Goal: Transaction & Acquisition: Purchase product/service

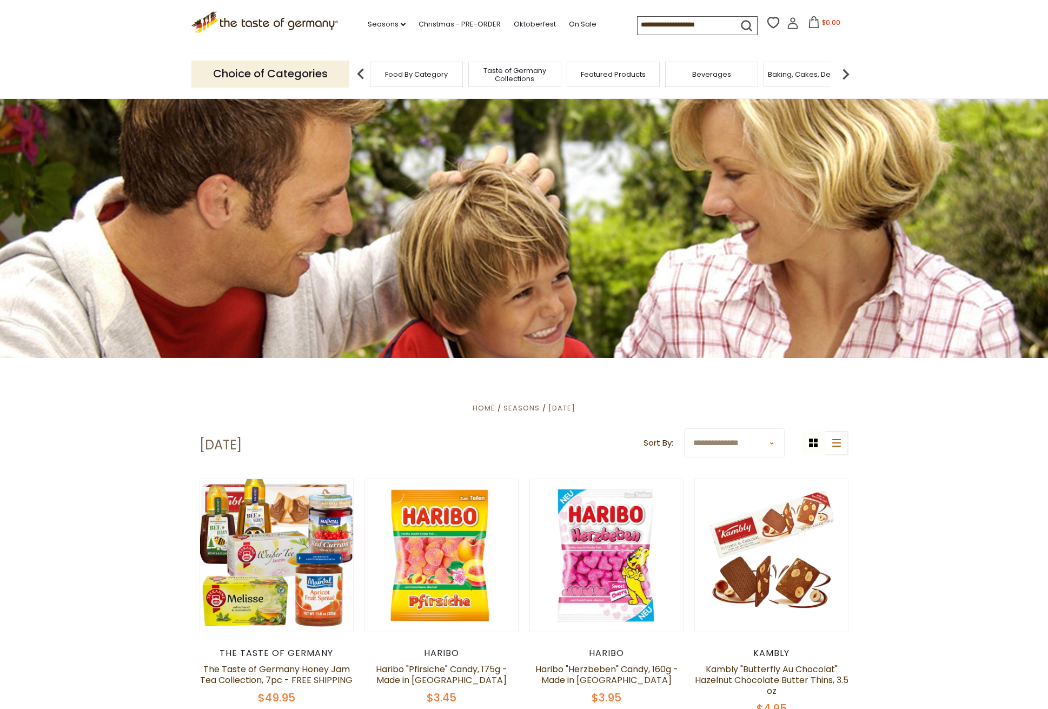
click at [847, 70] on img at bounding box center [846, 74] width 22 height 22
click at [764, 70] on span "Cookies" at bounding box center [773, 74] width 29 height 8
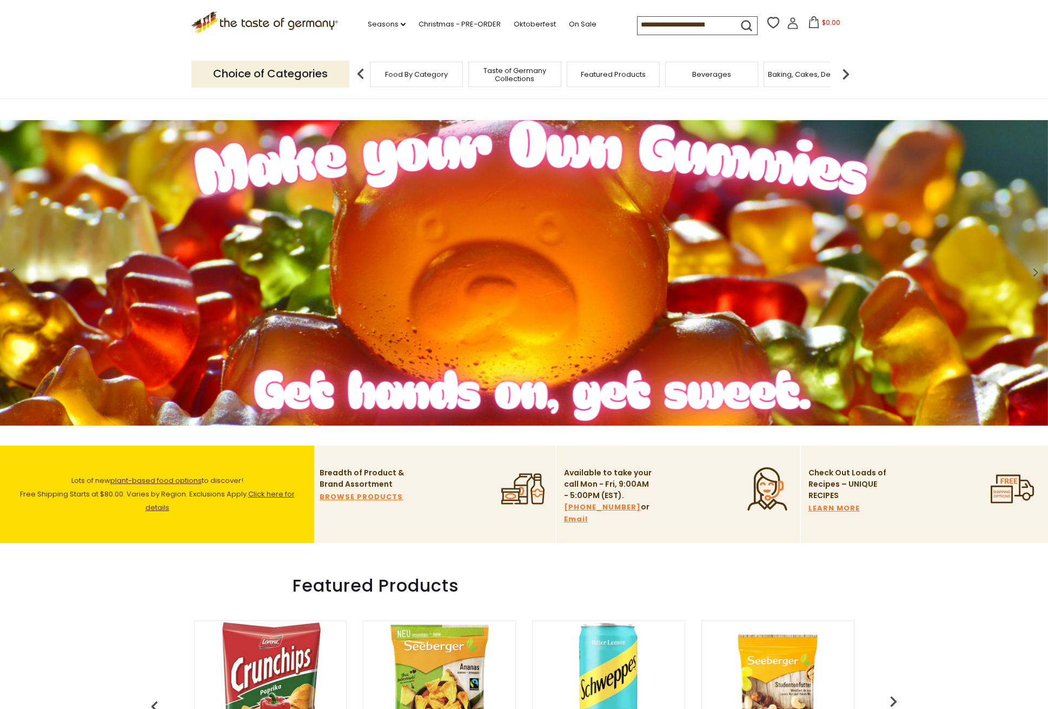
click at [361, 71] on img at bounding box center [361, 74] width 22 height 22
click at [421, 71] on span "Food By Category" at bounding box center [416, 74] width 63 height 8
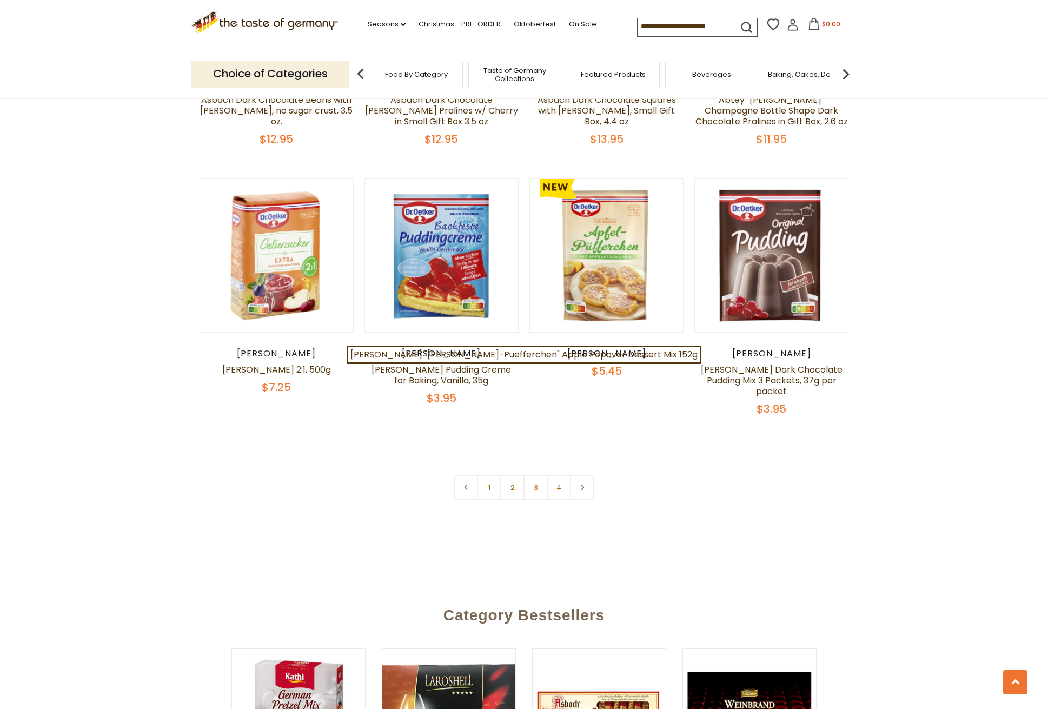
scroll to position [2221, 0]
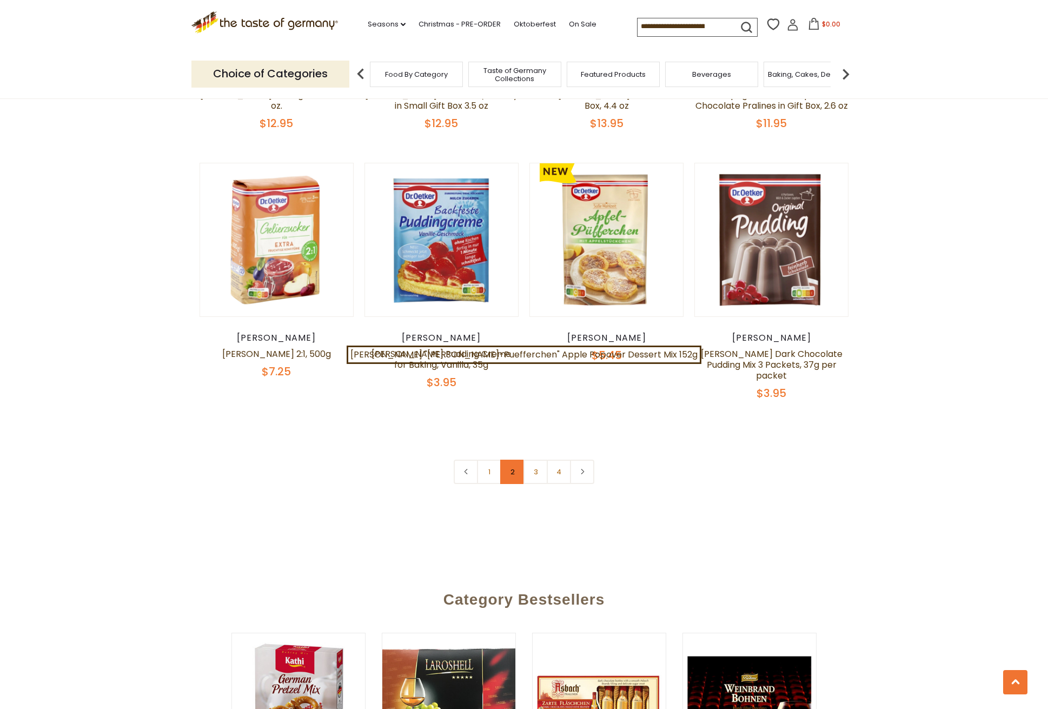
click at [512, 459] on link "2" at bounding box center [512, 471] width 24 height 24
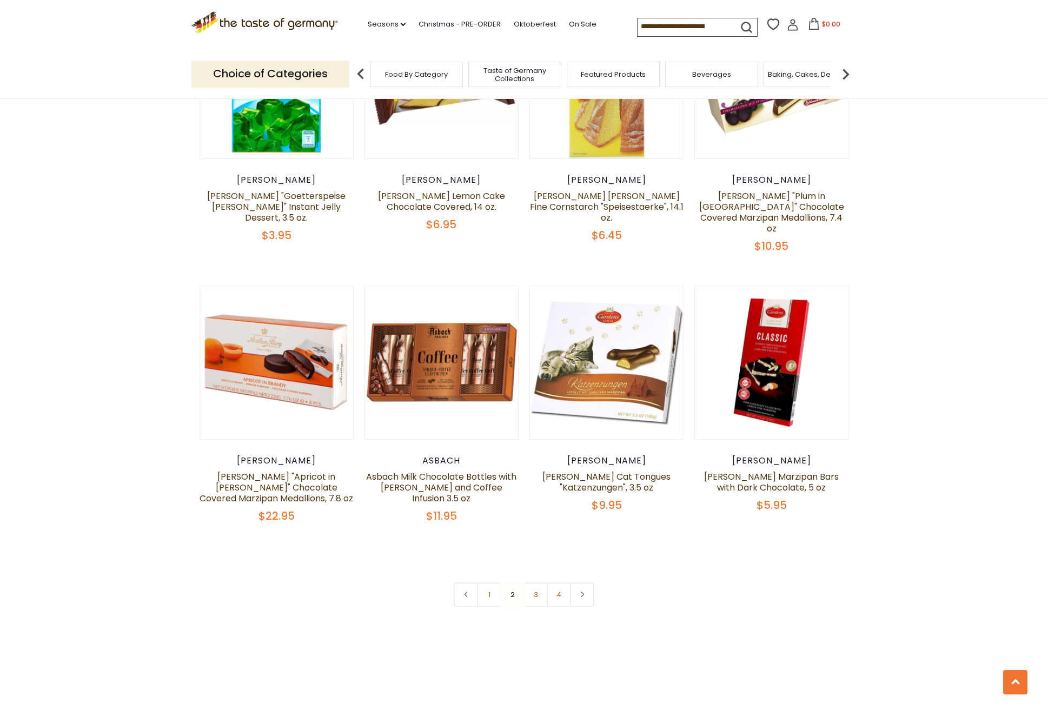
scroll to position [2128, 0]
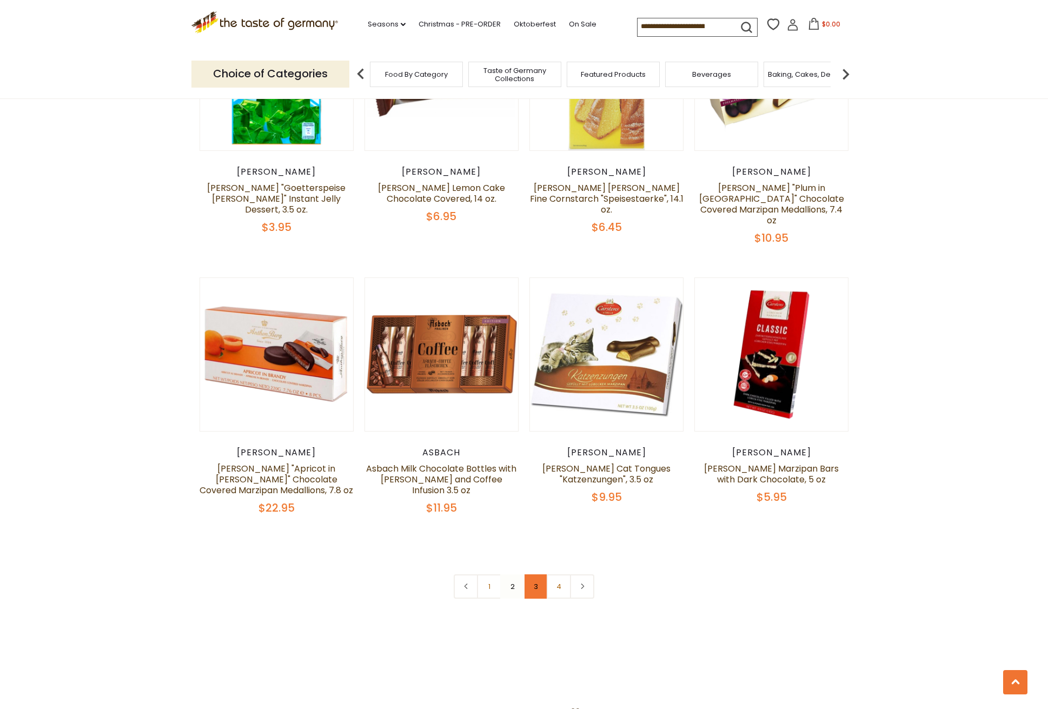
click at [536, 574] on link "3" at bounding box center [535, 586] width 24 height 24
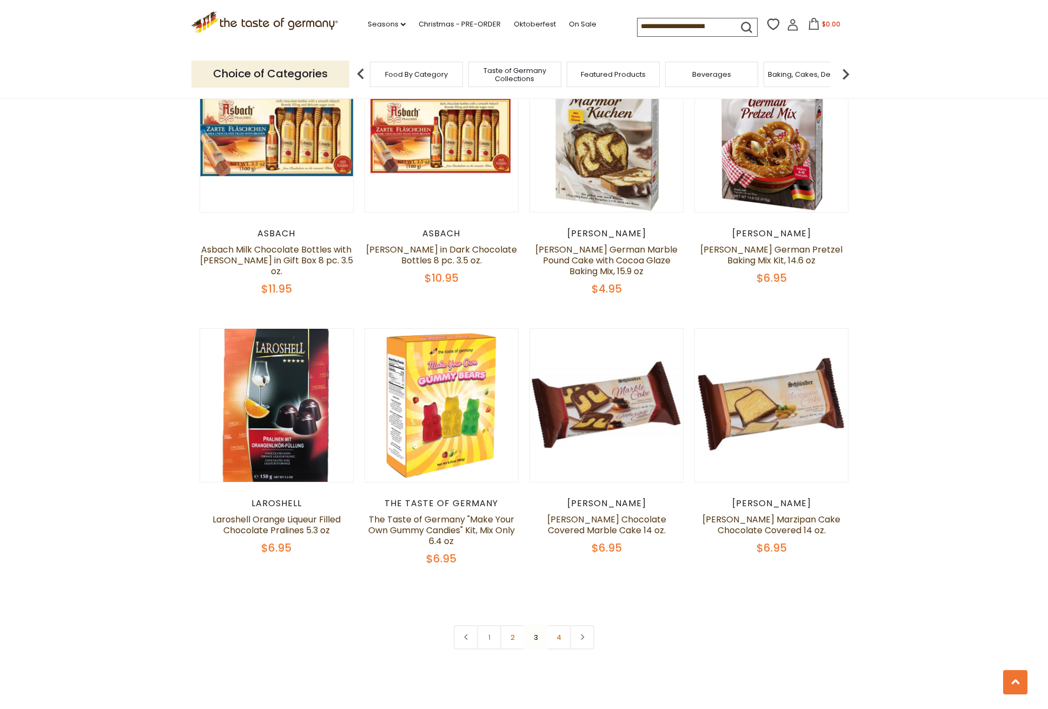
scroll to position [2036, 0]
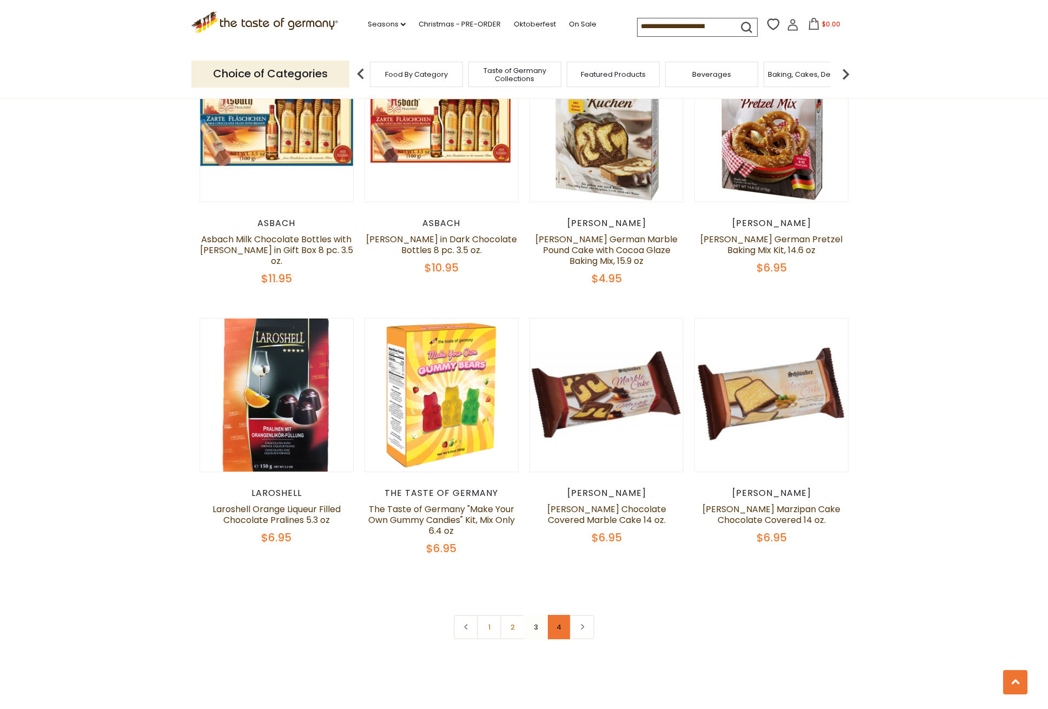
click at [558, 615] on link "4" at bounding box center [559, 627] width 24 height 24
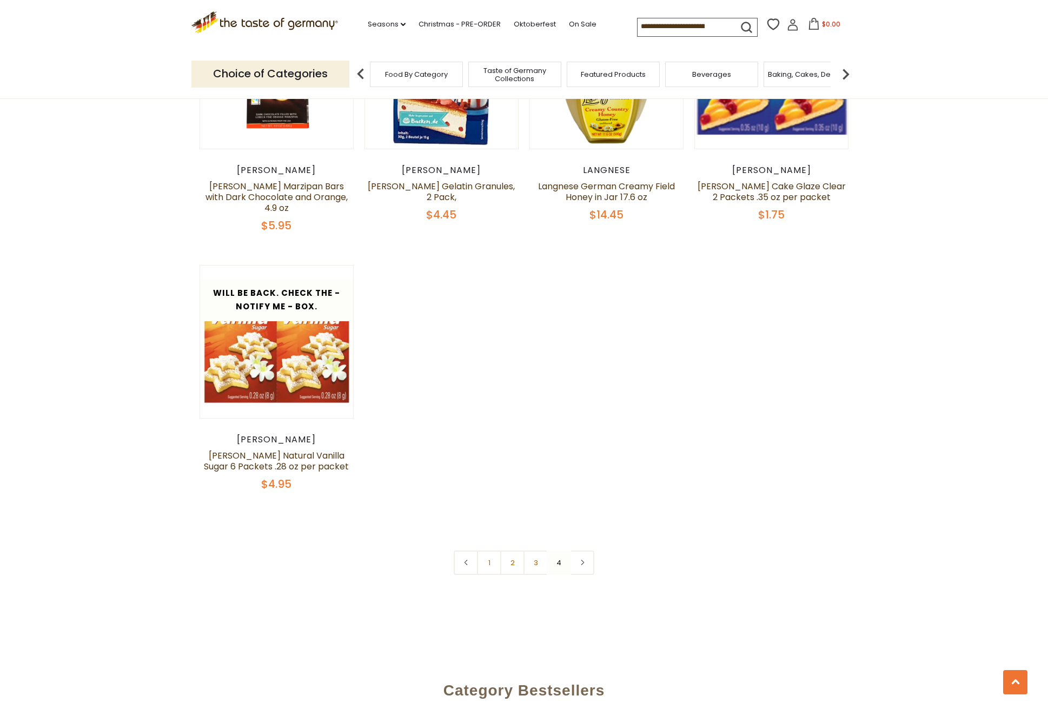
scroll to position [1291, 0]
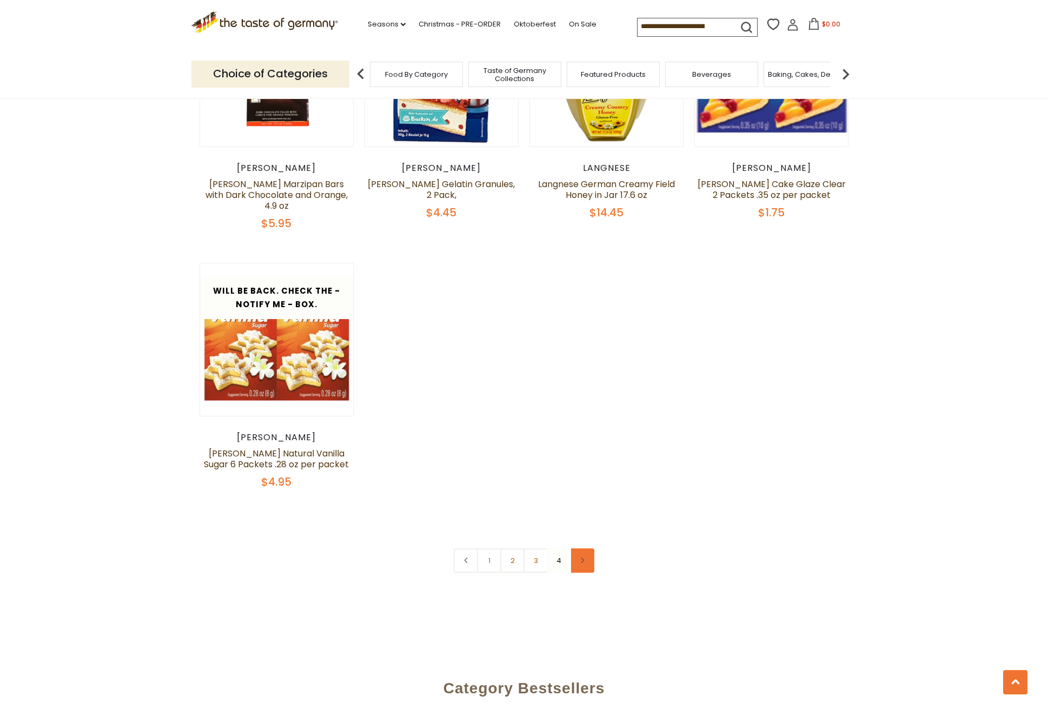
click at [584, 557] on icon at bounding box center [582, 559] width 6 height 5
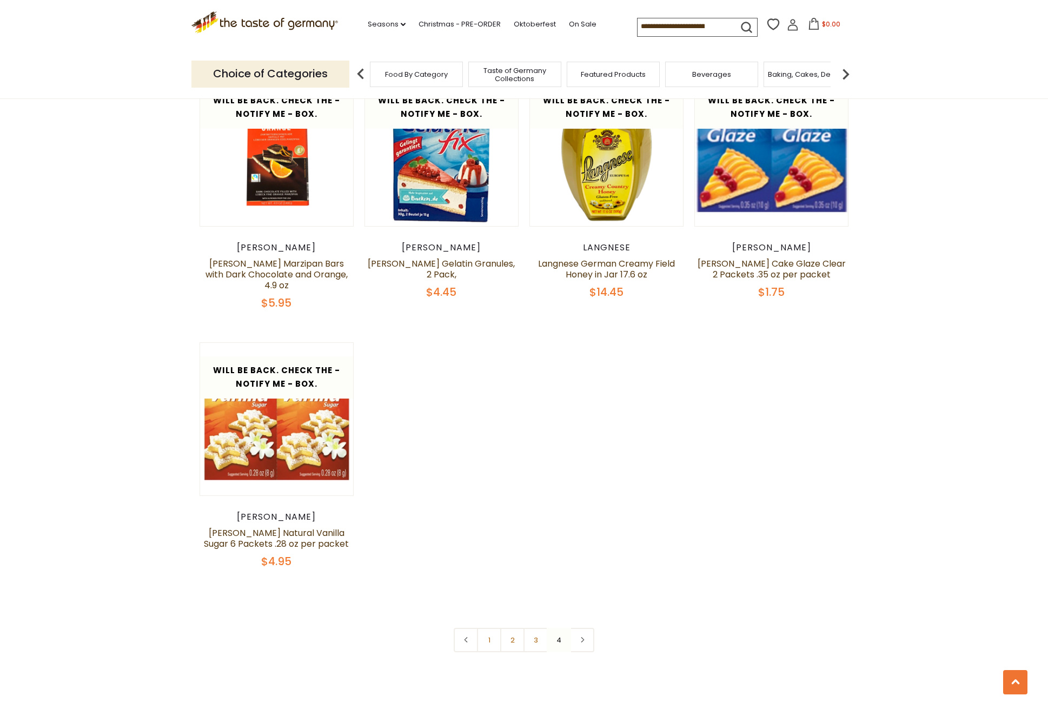
scroll to position [1214, 0]
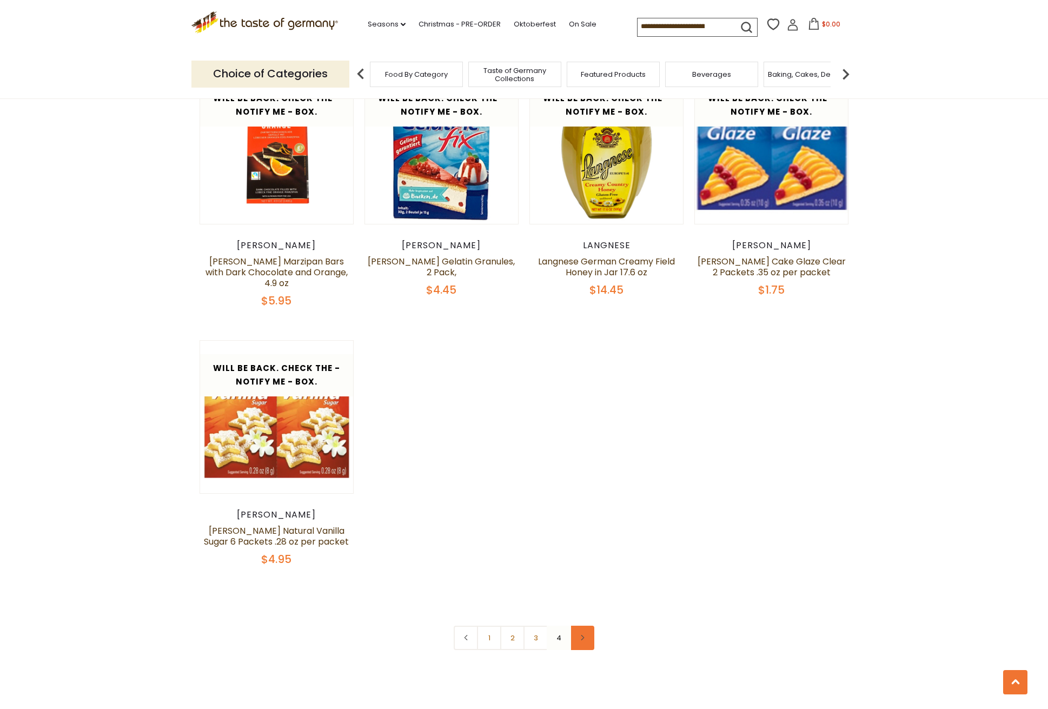
click at [583, 635] on icon at bounding box center [582, 637] width 6 height 5
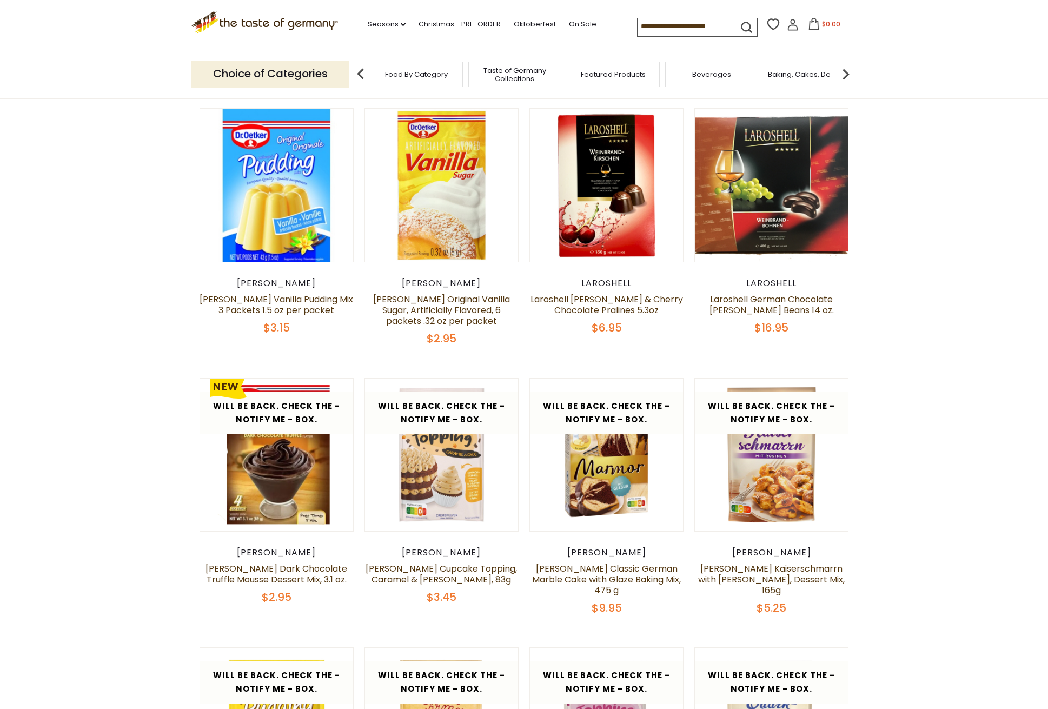
scroll to position [0, 0]
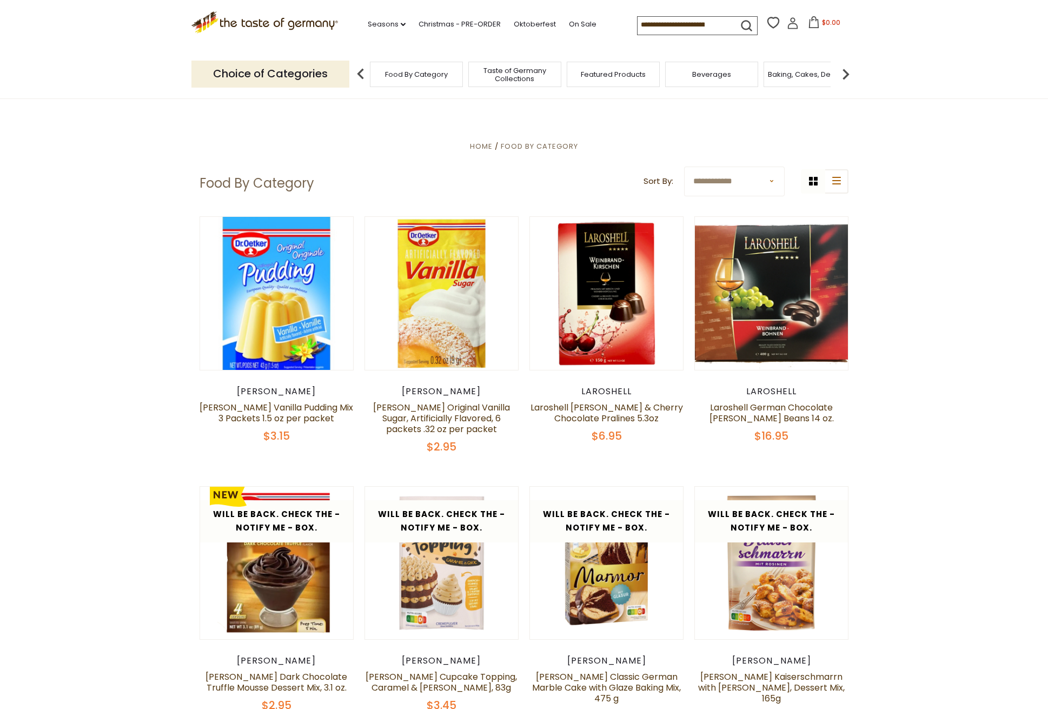
click at [847, 71] on img at bounding box center [846, 74] width 22 height 22
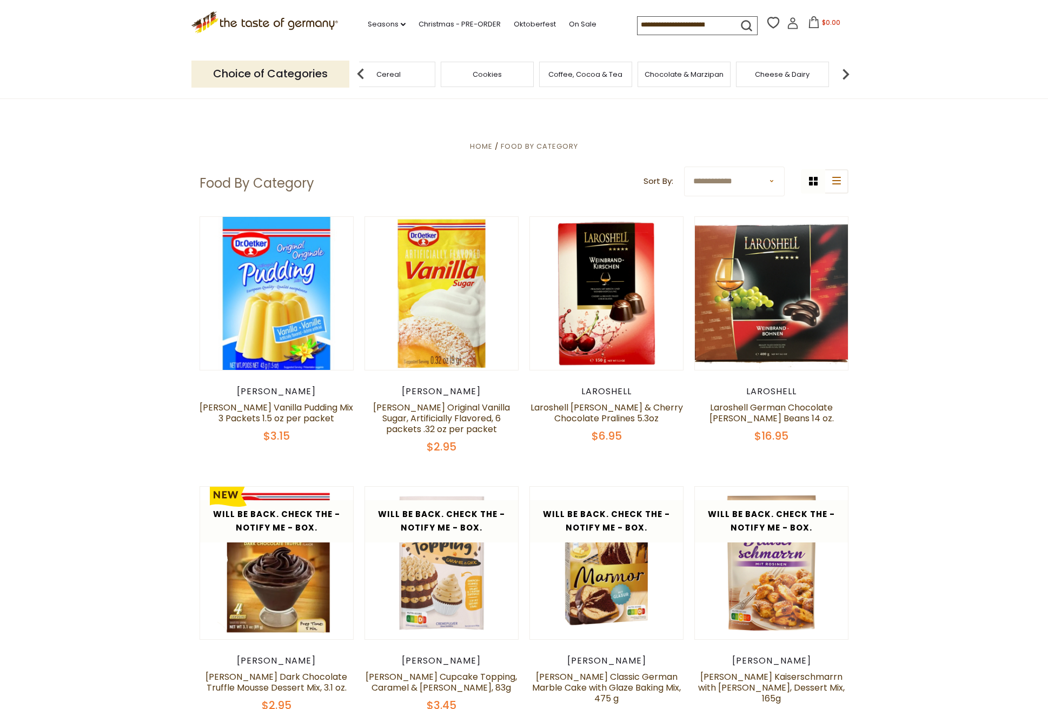
click at [847, 71] on img at bounding box center [846, 74] width 22 height 22
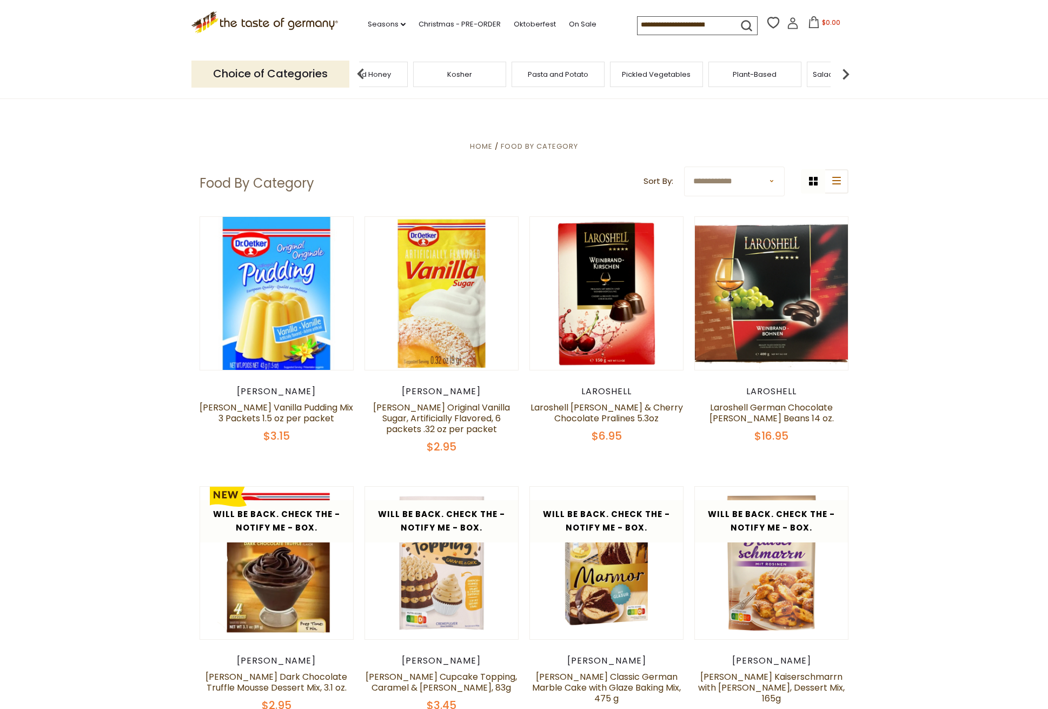
click at [847, 71] on img at bounding box center [846, 74] width 22 height 22
click at [764, 72] on span "Sausages" at bounding box center [763, 74] width 36 height 8
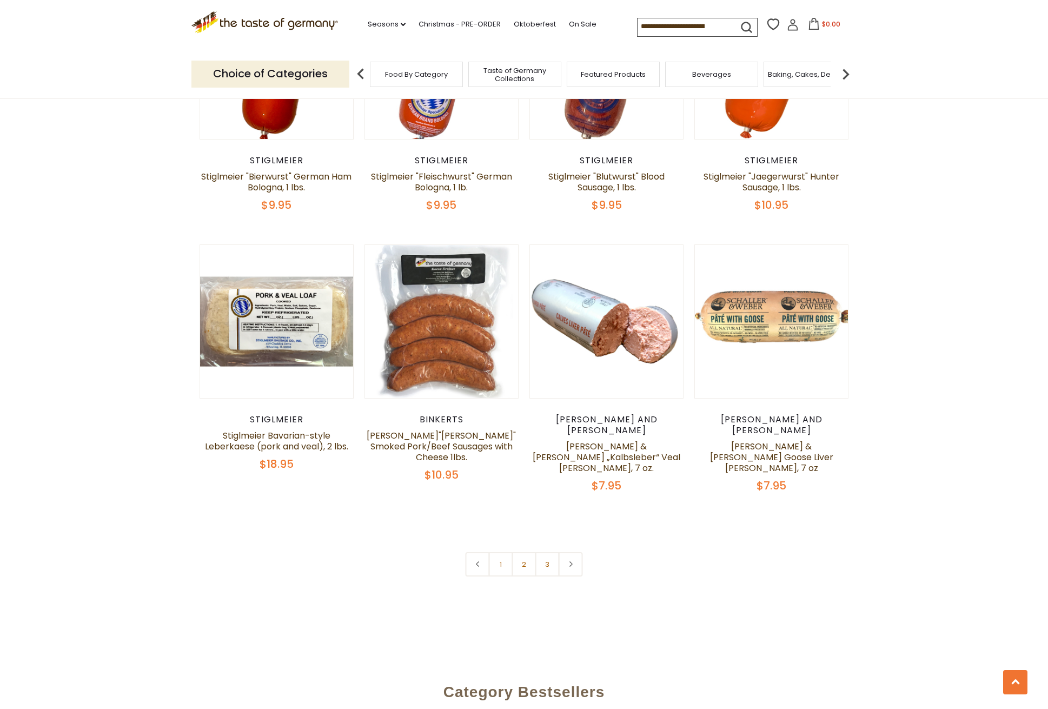
scroll to position [2475, 0]
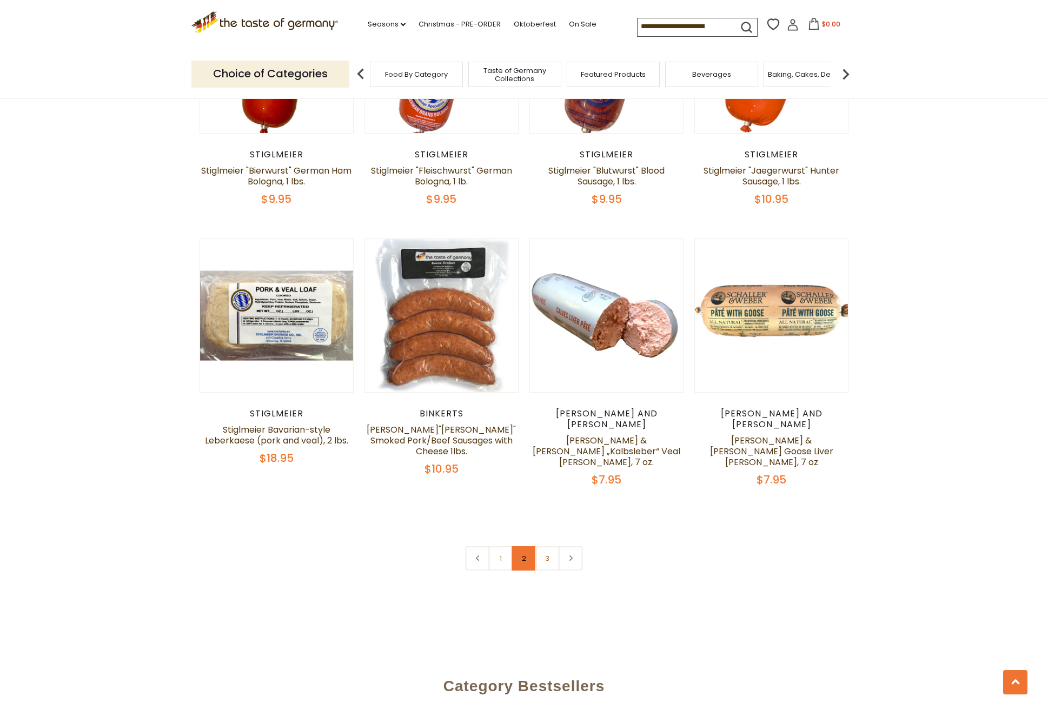
click at [524, 546] on link "2" at bounding box center [524, 558] width 24 height 24
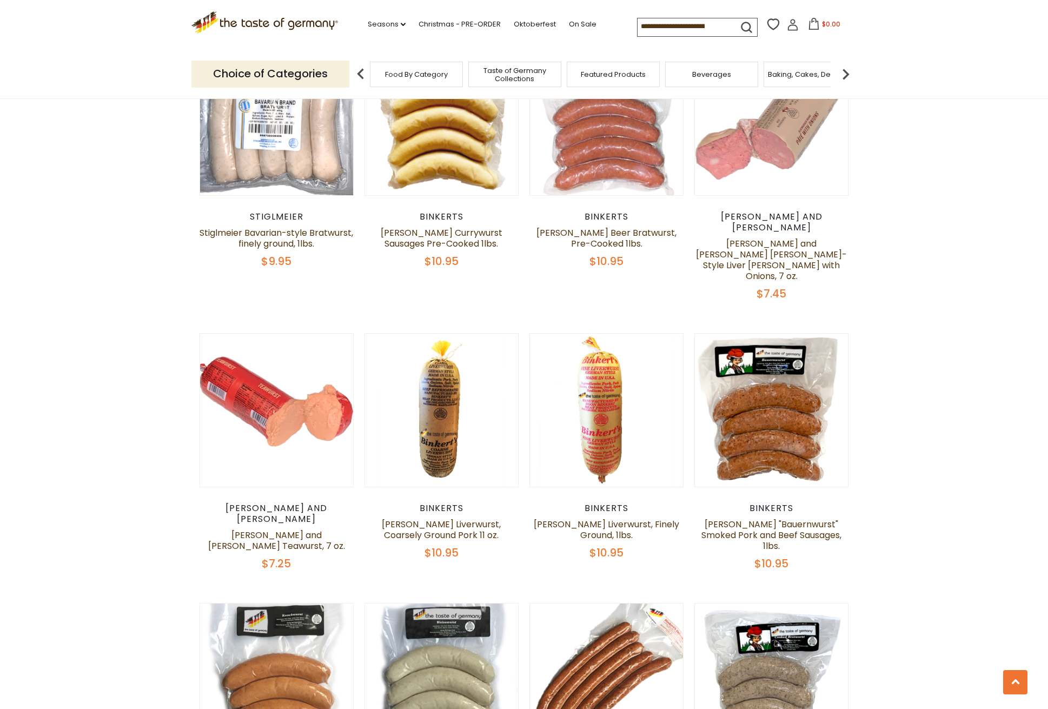
scroll to position [1251, 0]
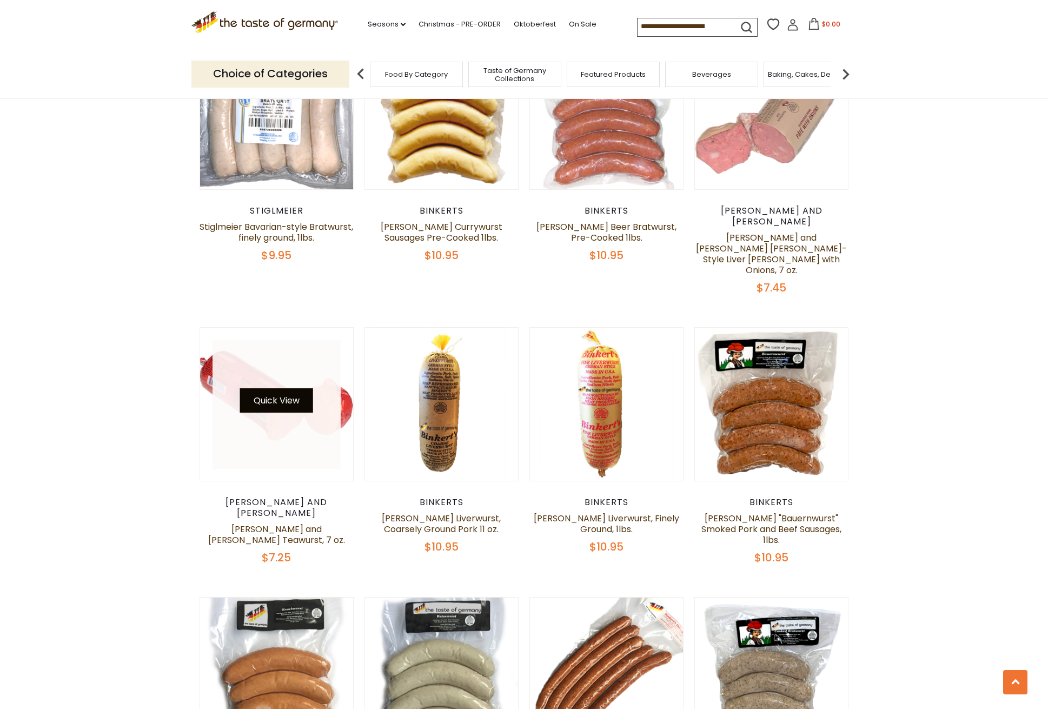
click at [296, 388] on button "Quick View" at bounding box center [276, 400] width 73 height 24
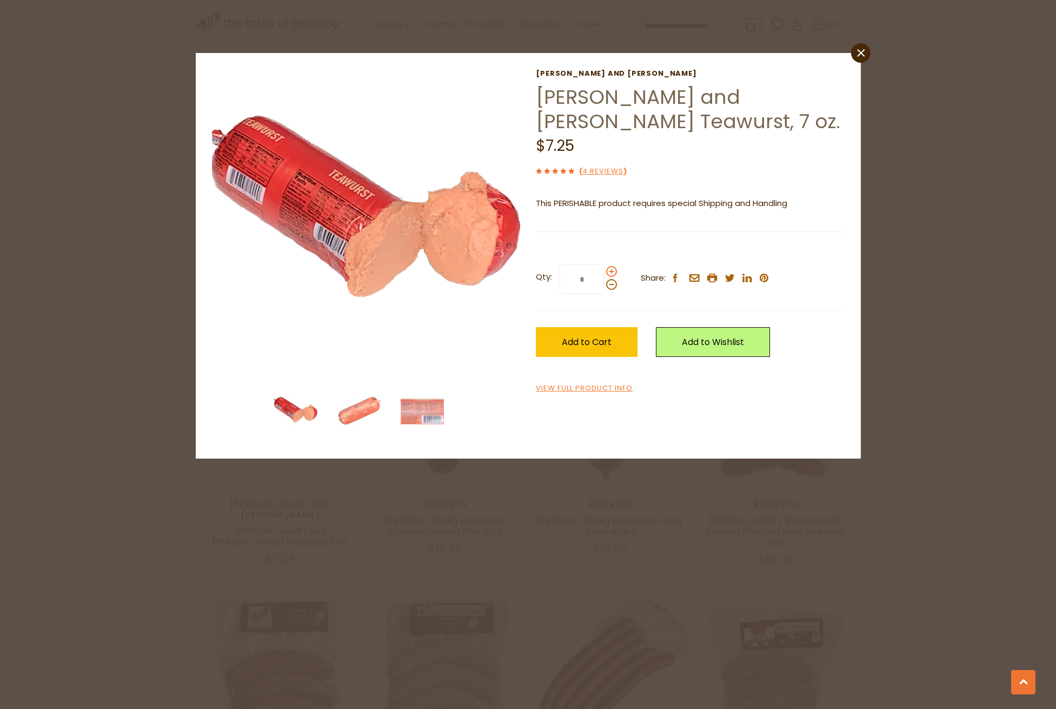
click at [611, 270] on span at bounding box center [611, 271] width 11 height 11
click at [604, 270] on input "*" at bounding box center [581, 279] width 44 height 30
type input "*"
click at [603, 342] on span "Add to Cart" at bounding box center [587, 342] width 50 height 12
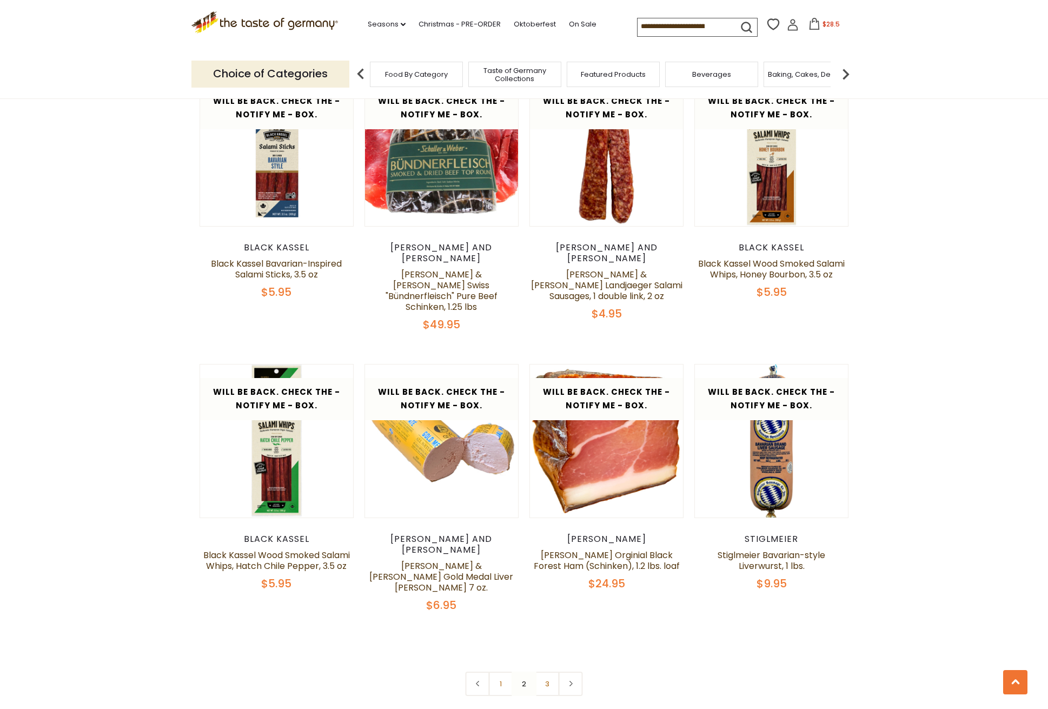
scroll to position [2351, 0]
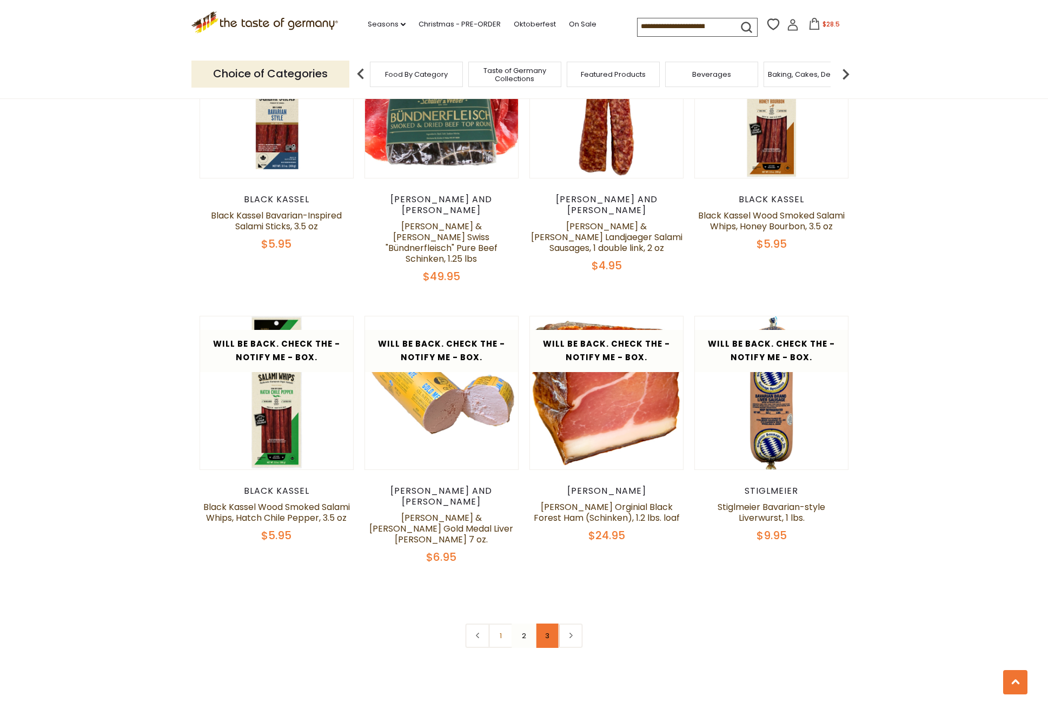
click at [547, 623] on link "3" at bounding box center [547, 635] width 24 height 24
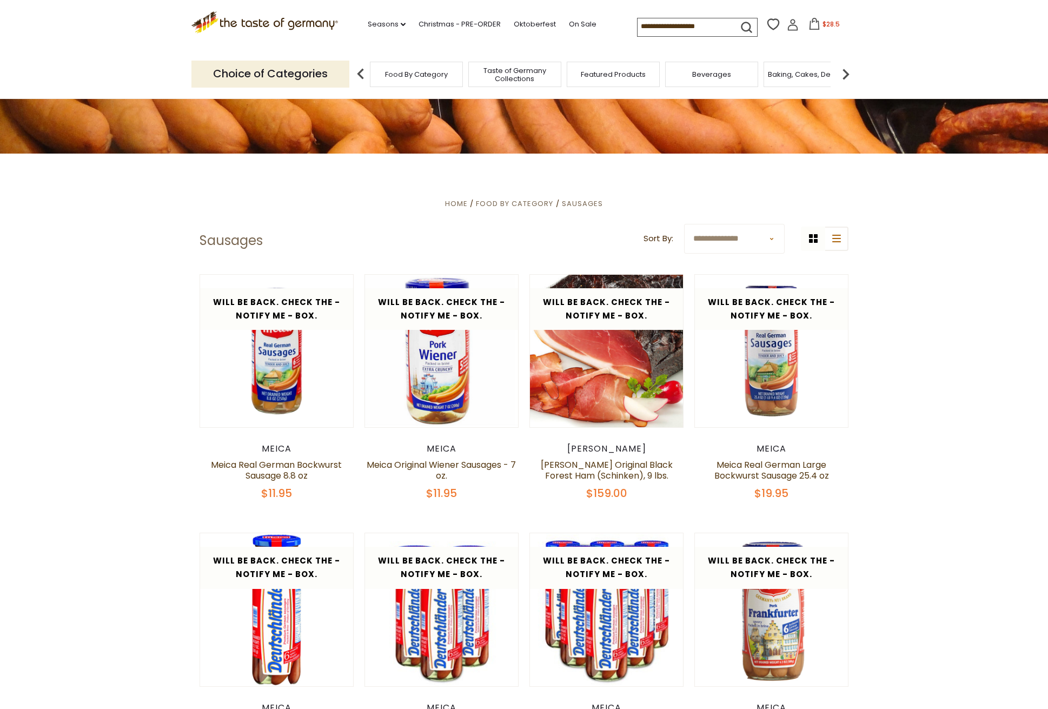
scroll to position [202, 0]
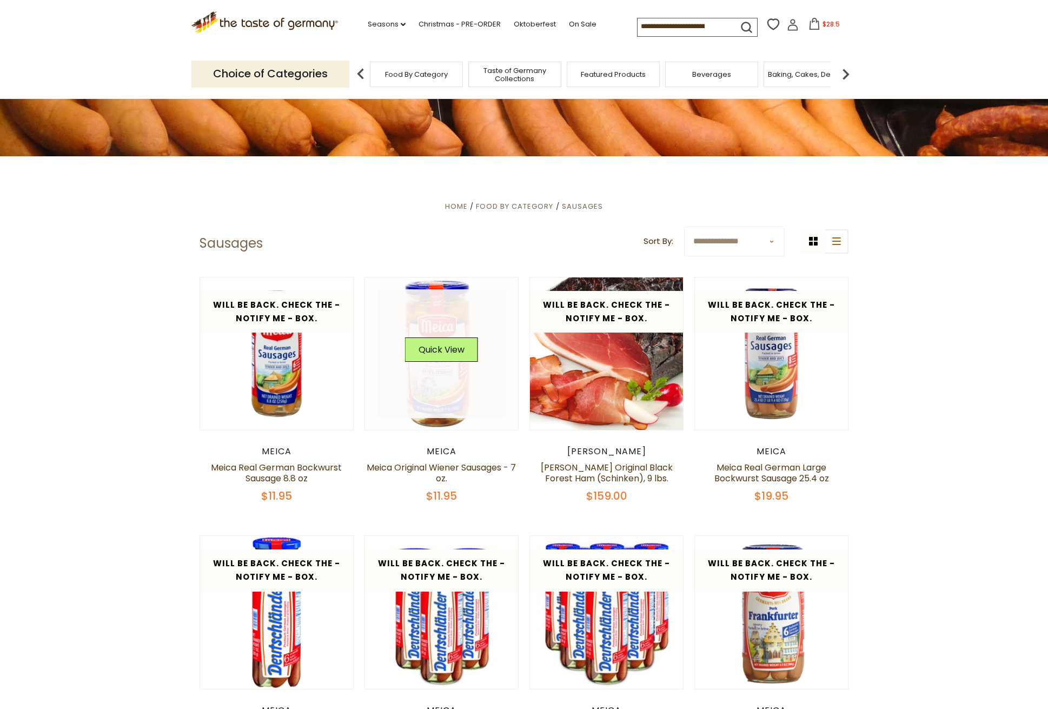
click at [445, 325] on link at bounding box center [441, 353] width 129 height 129
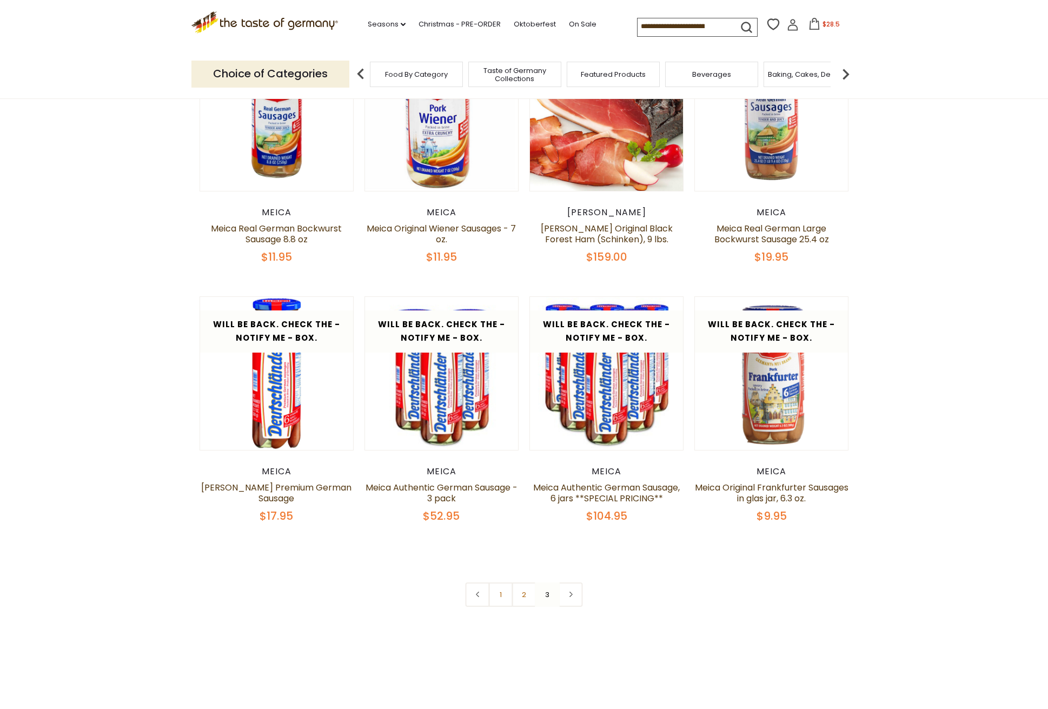
scroll to position [442, 0]
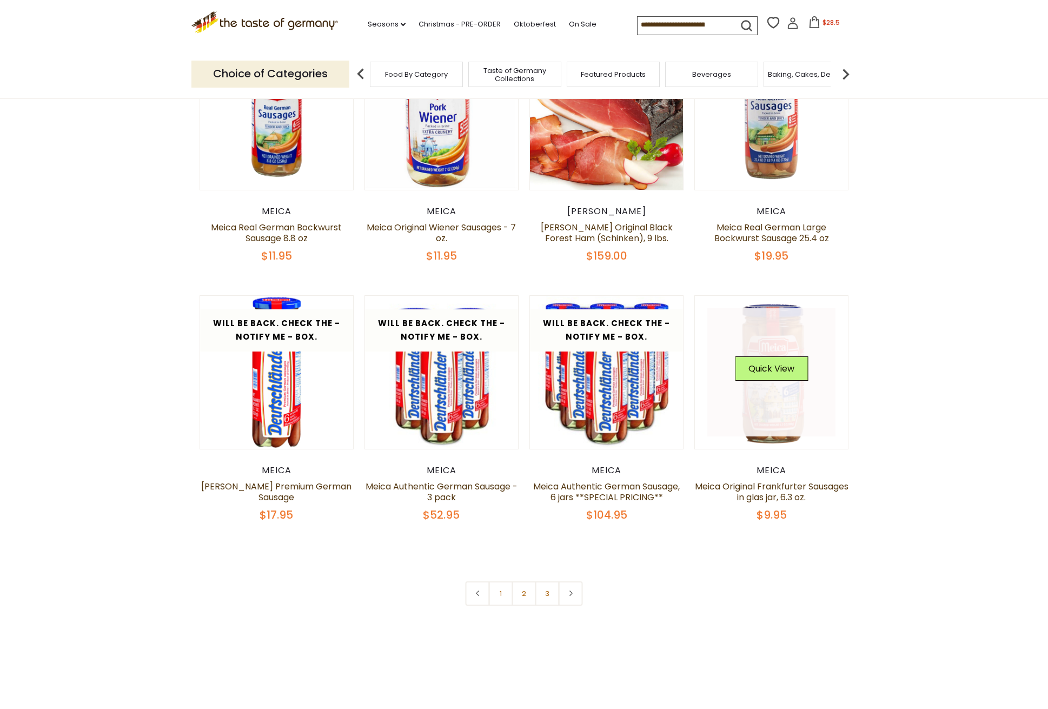
click at [772, 402] on link at bounding box center [771, 372] width 129 height 129
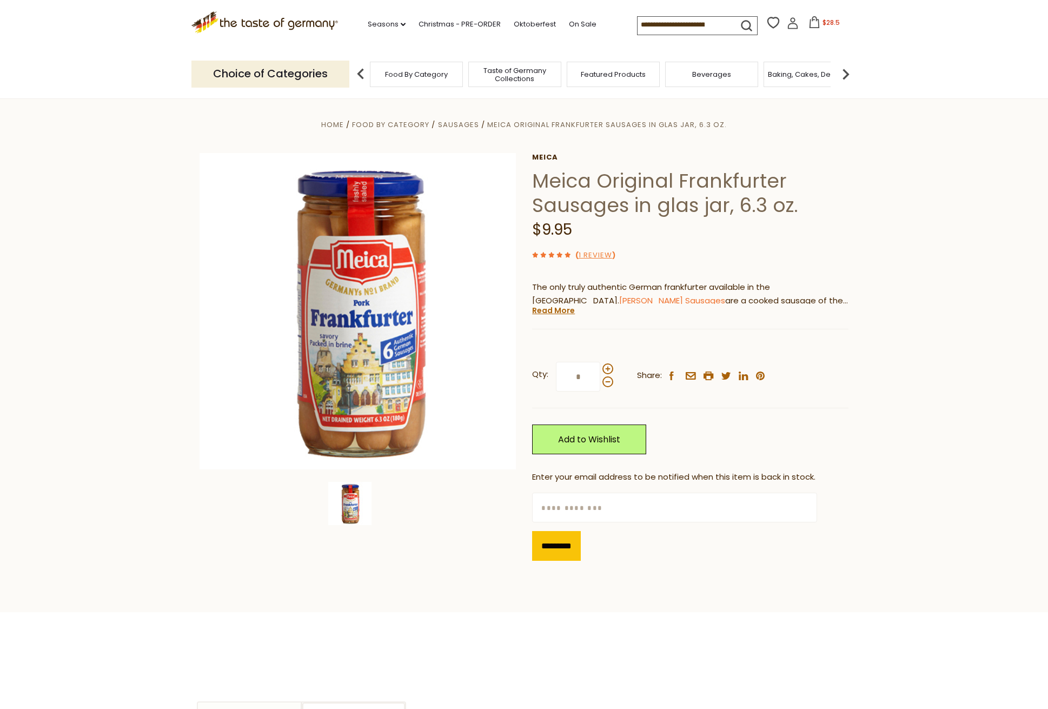
click at [548, 508] on input "text" at bounding box center [674, 507] width 284 height 30
type input "**********"
click at [572, 543] on input "*********" at bounding box center [556, 546] width 49 height 30
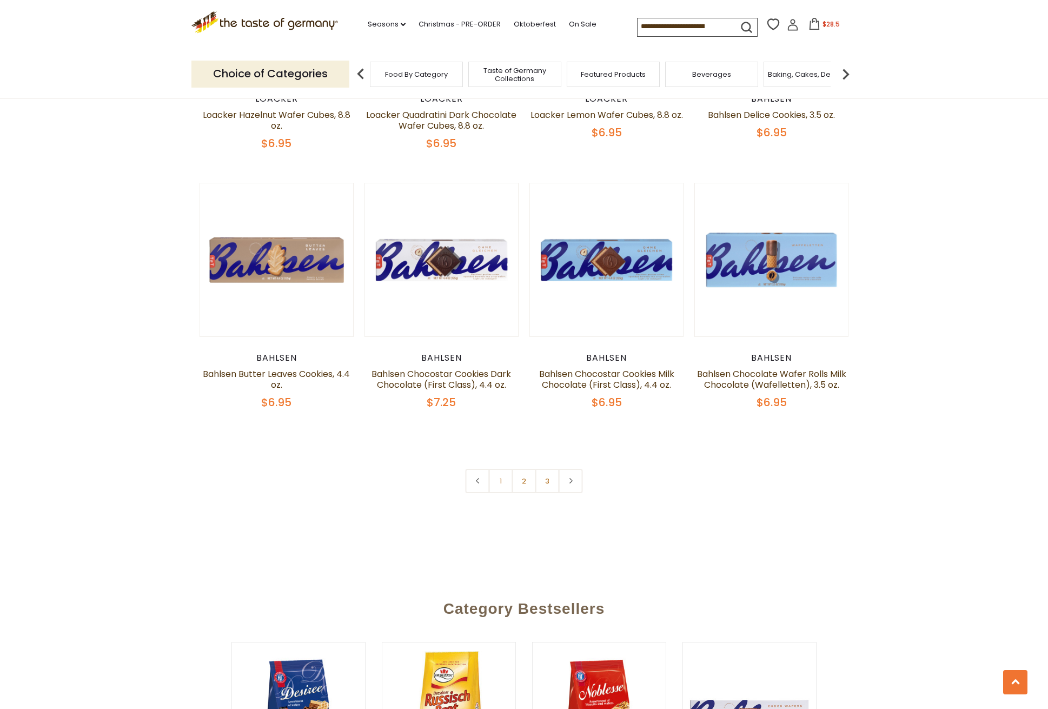
scroll to position [2456, 0]
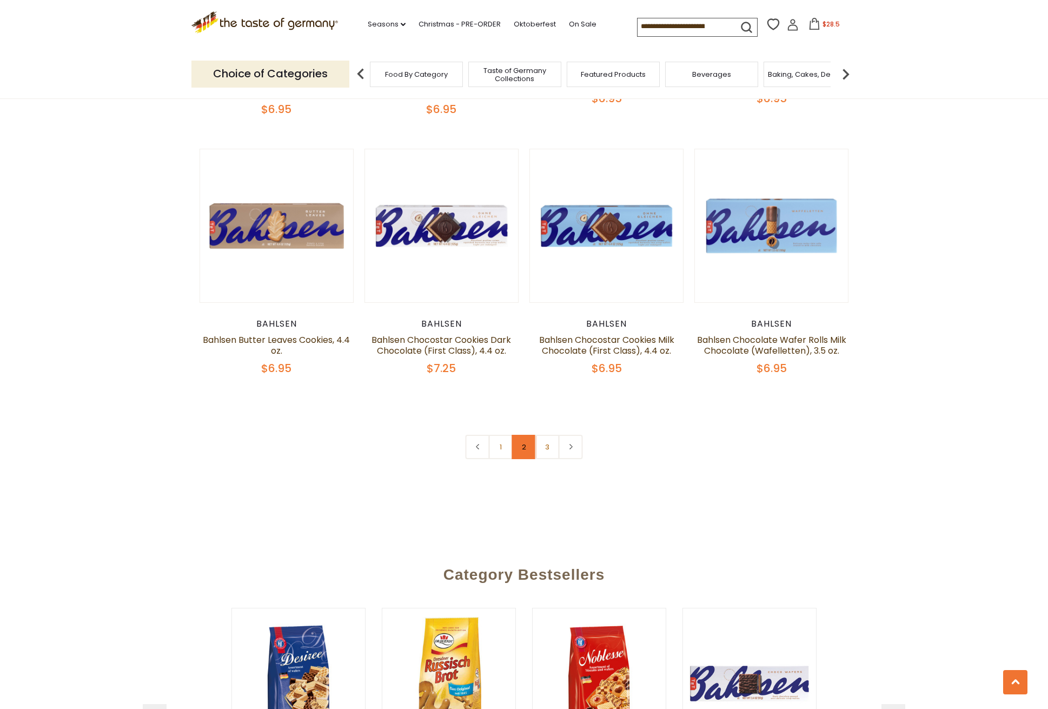
click at [523, 435] on link "2" at bounding box center [524, 447] width 24 height 24
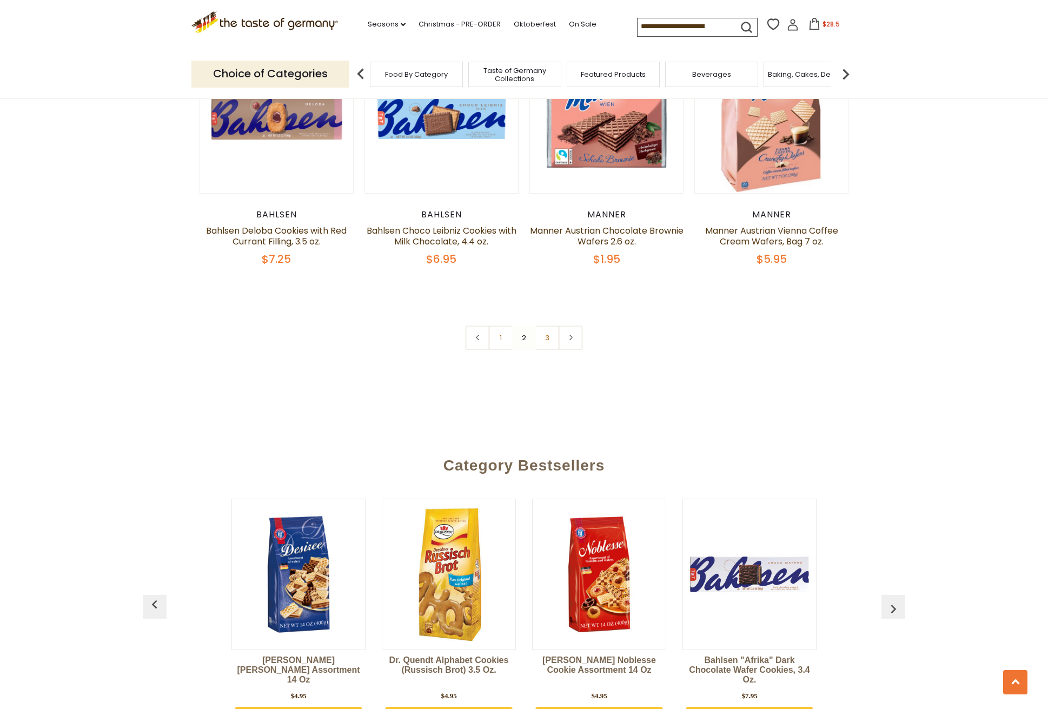
scroll to position [2561, 0]
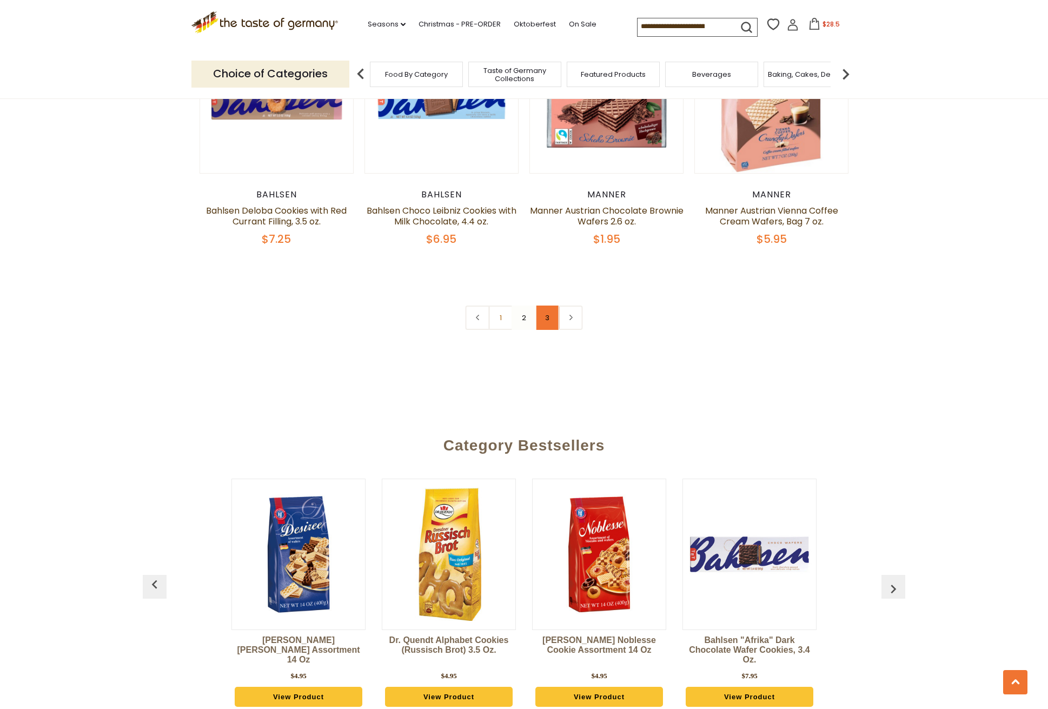
click at [548, 318] on link "3" at bounding box center [547, 317] width 24 height 24
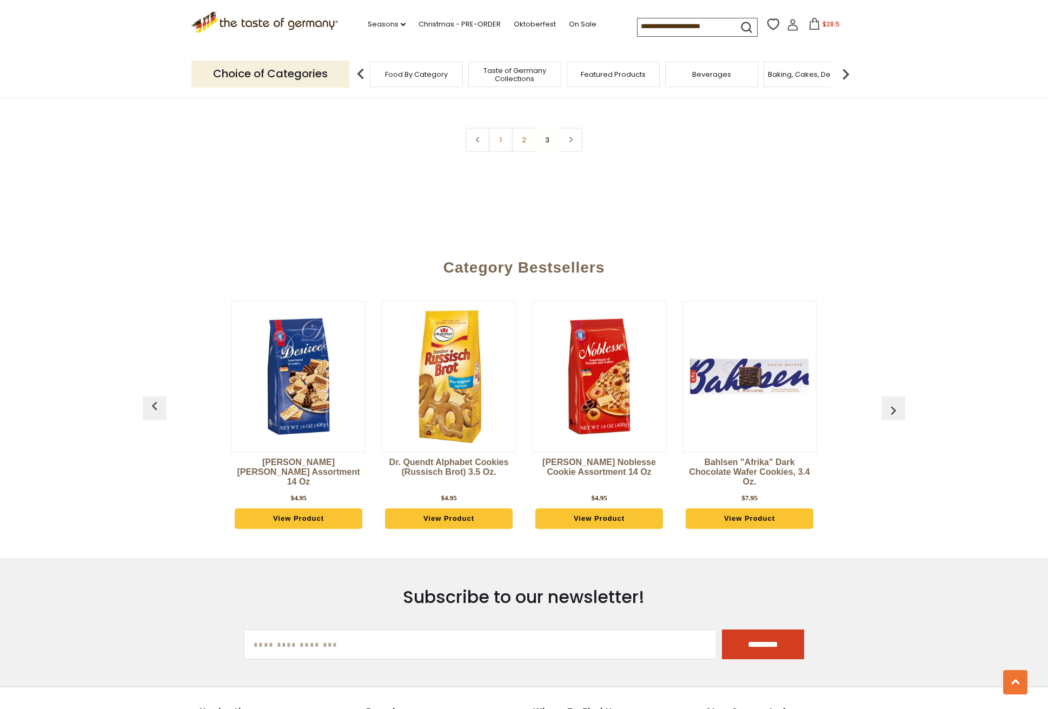
scroll to position [901, 0]
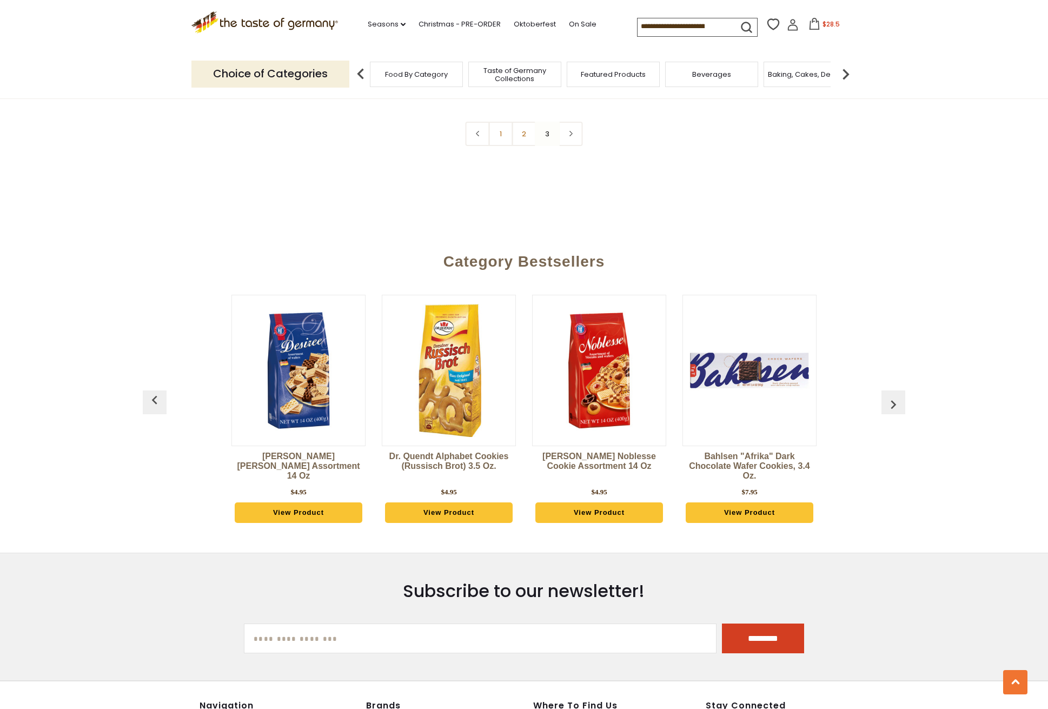
click at [893, 401] on img "button" at bounding box center [892, 404] width 17 height 17
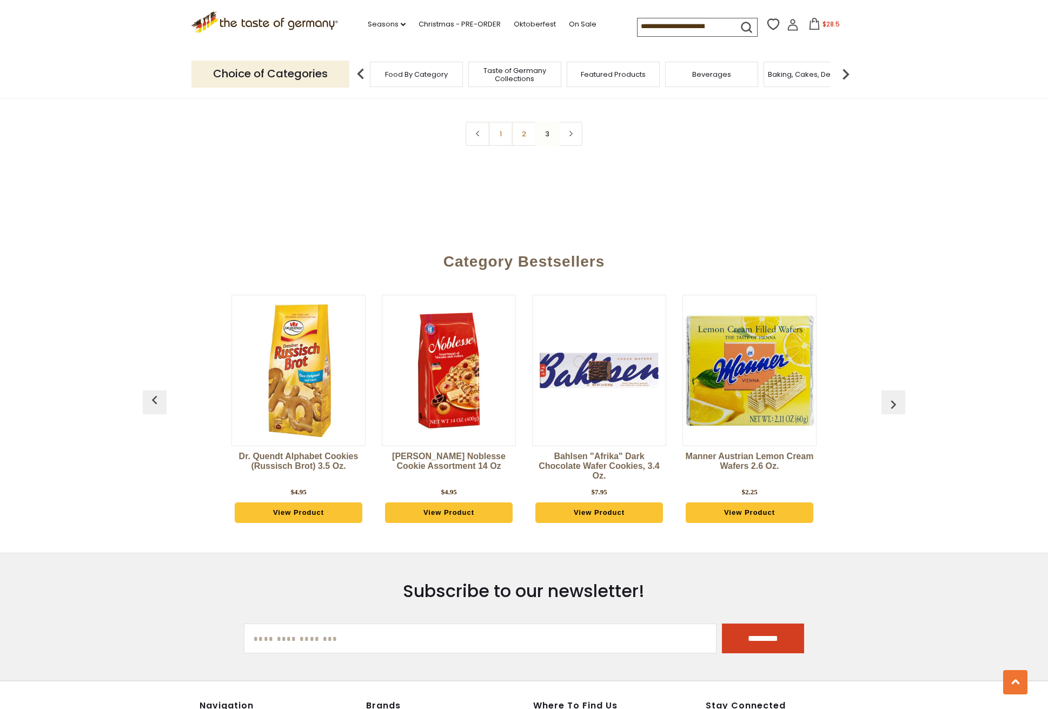
click at [893, 401] on img "button" at bounding box center [892, 404] width 17 height 17
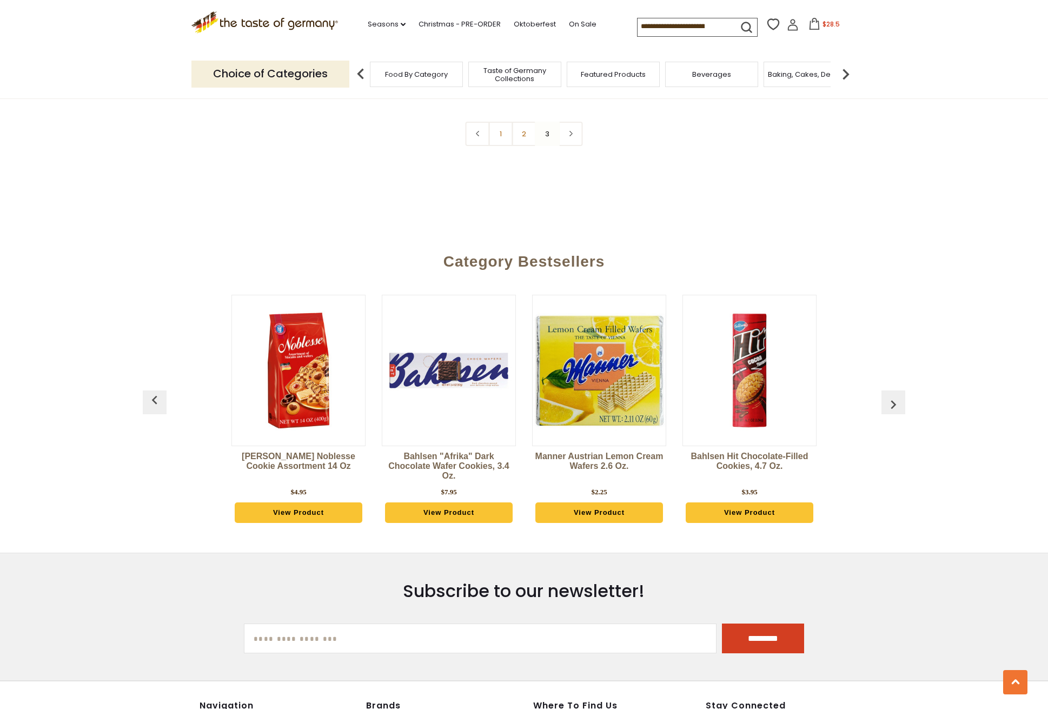
click at [893, 401] on img "button" at bounding box center [892, 404] width 17 height 17
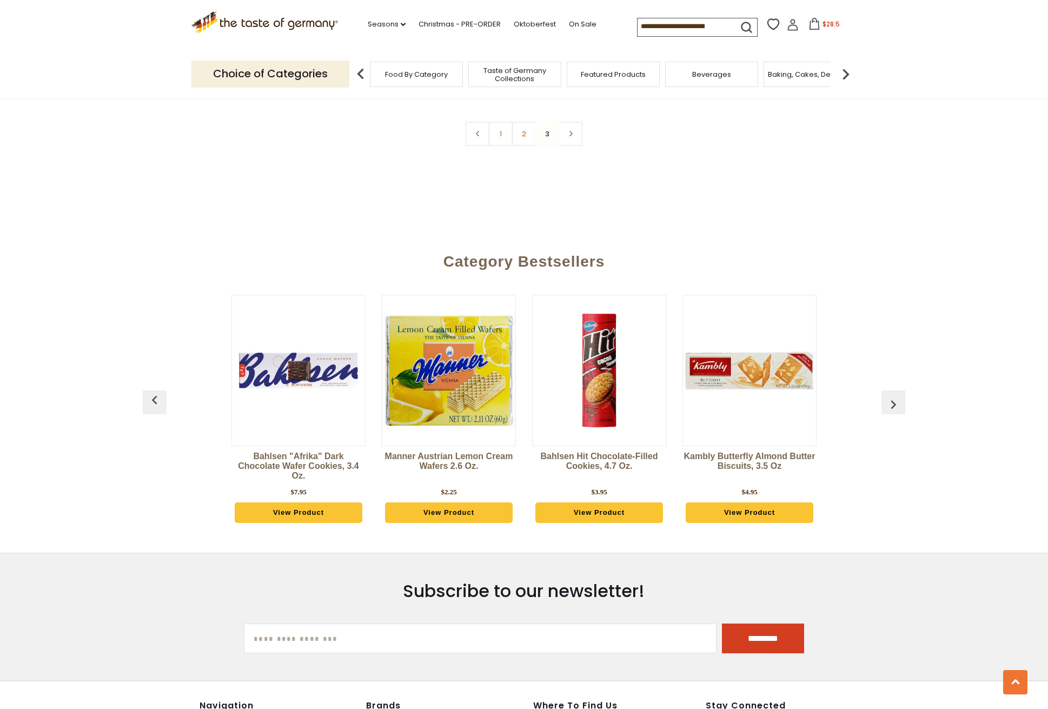
click at [893, 401] on img "button" at bounding box center [892, 404] width 17 height 17
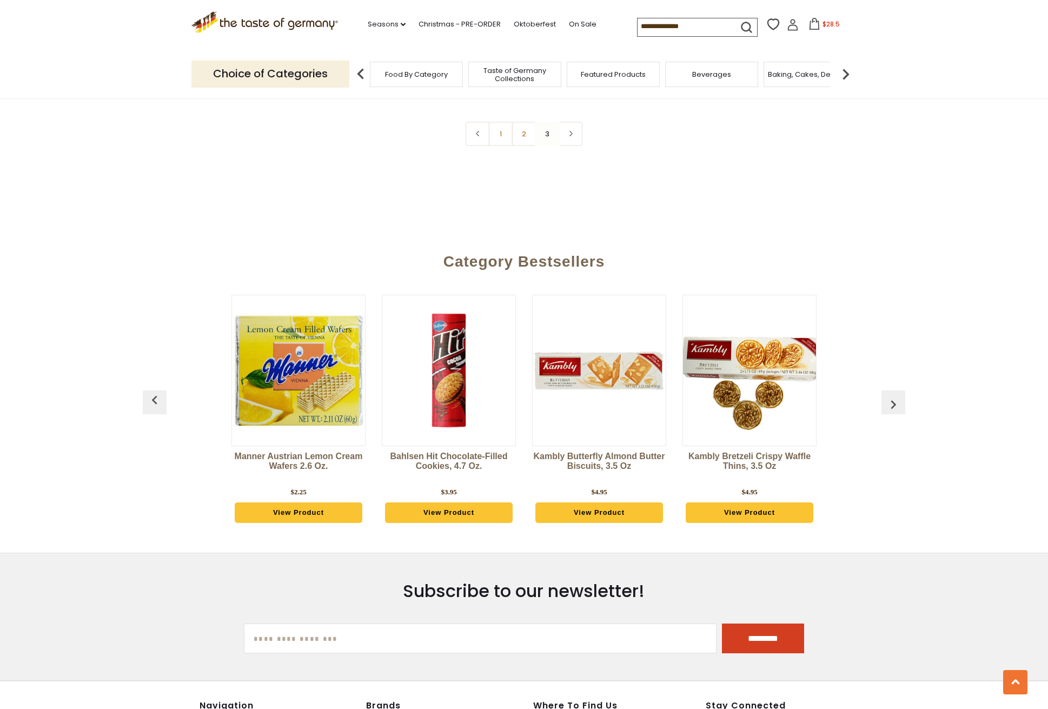
click at [893, 401] on img "button" at bounding box center [892, 404] width 17 height 17
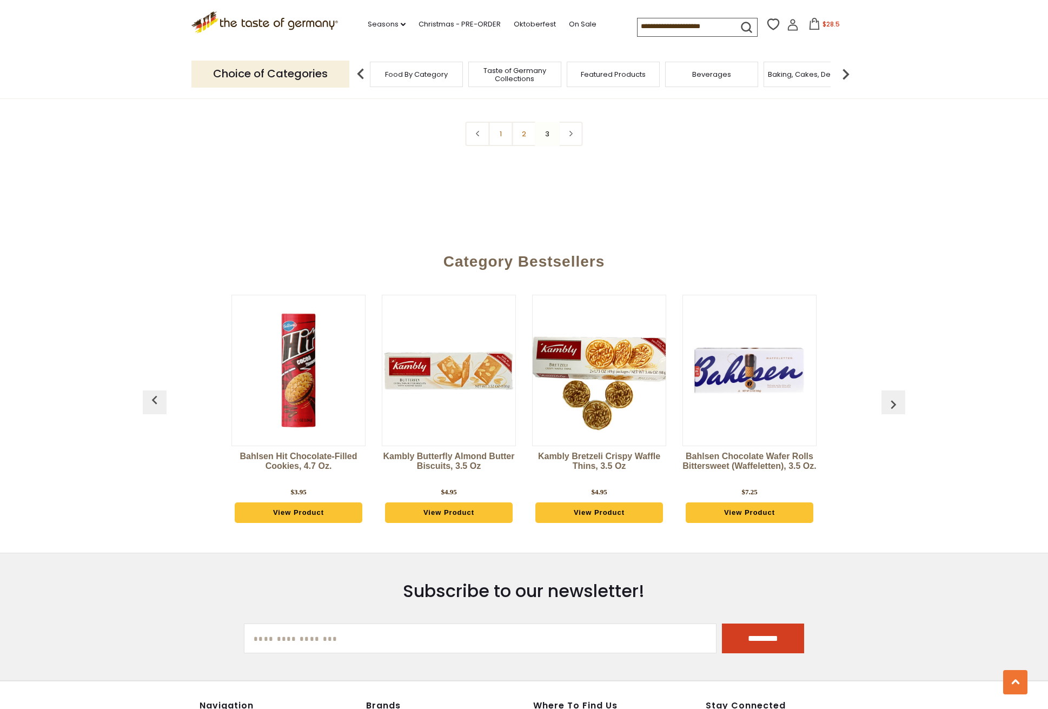
click at [893, 401] on img "button" at bounding box center [892, 404] width 17 height 17
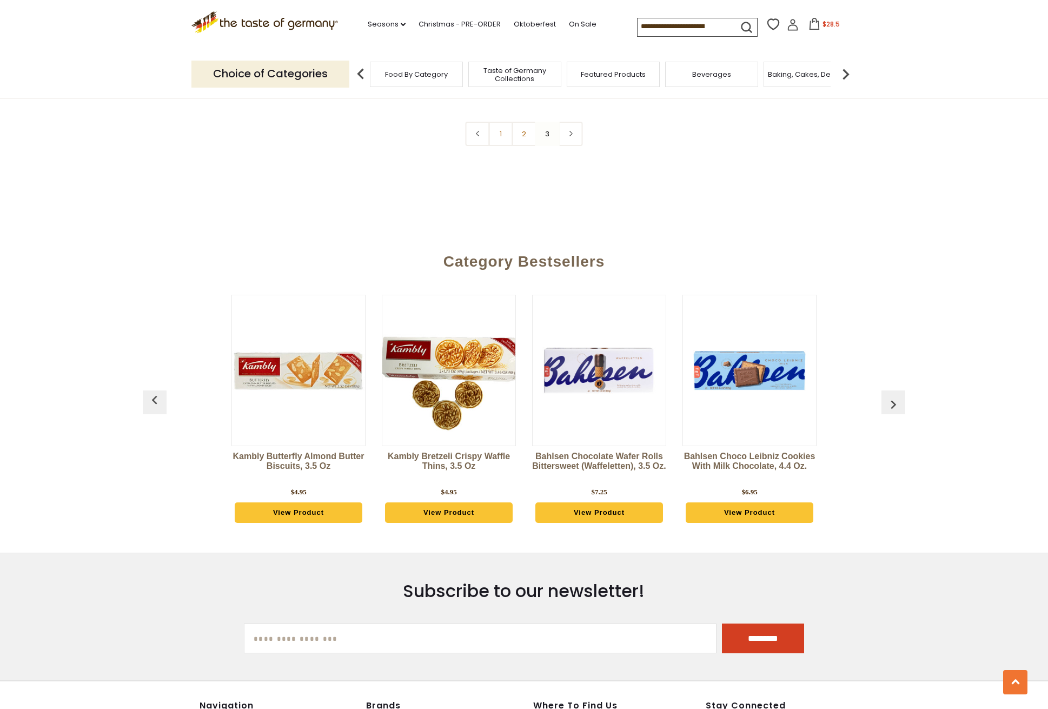
click at [893, 401] on img "button" at bounding box center [892, 404] width 17 height 17
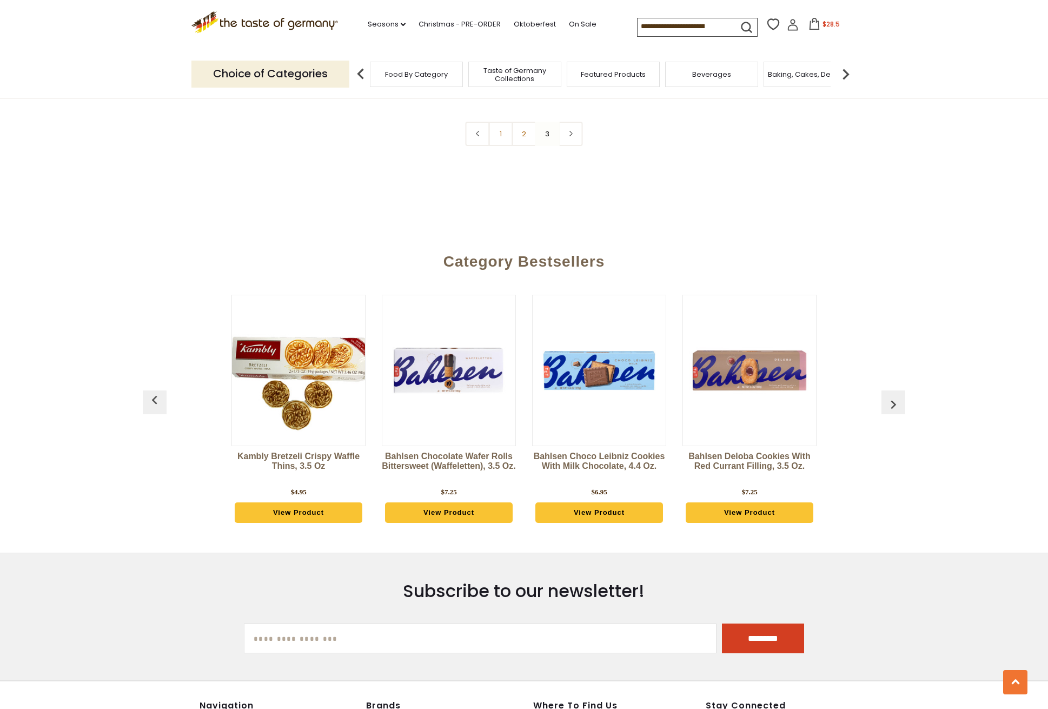
click at [893, 401] on img "button" at bounding box center [892, 404] width 17 height 17
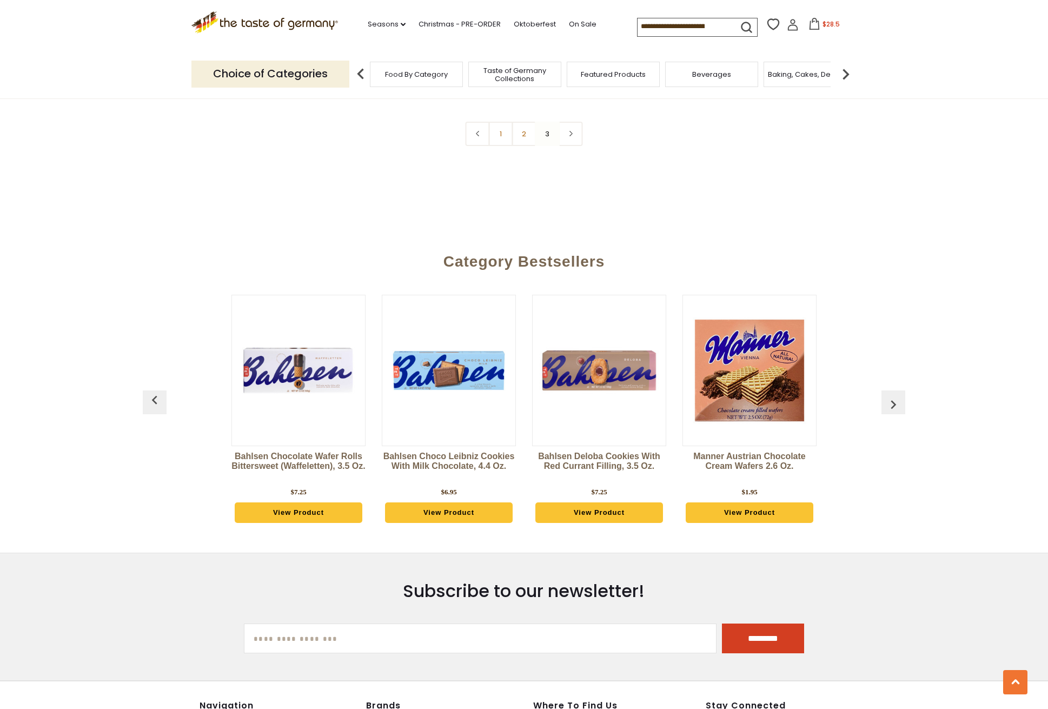
click at [893, 401] on img "button" at bounding box center [892, 404] width 17 height 17
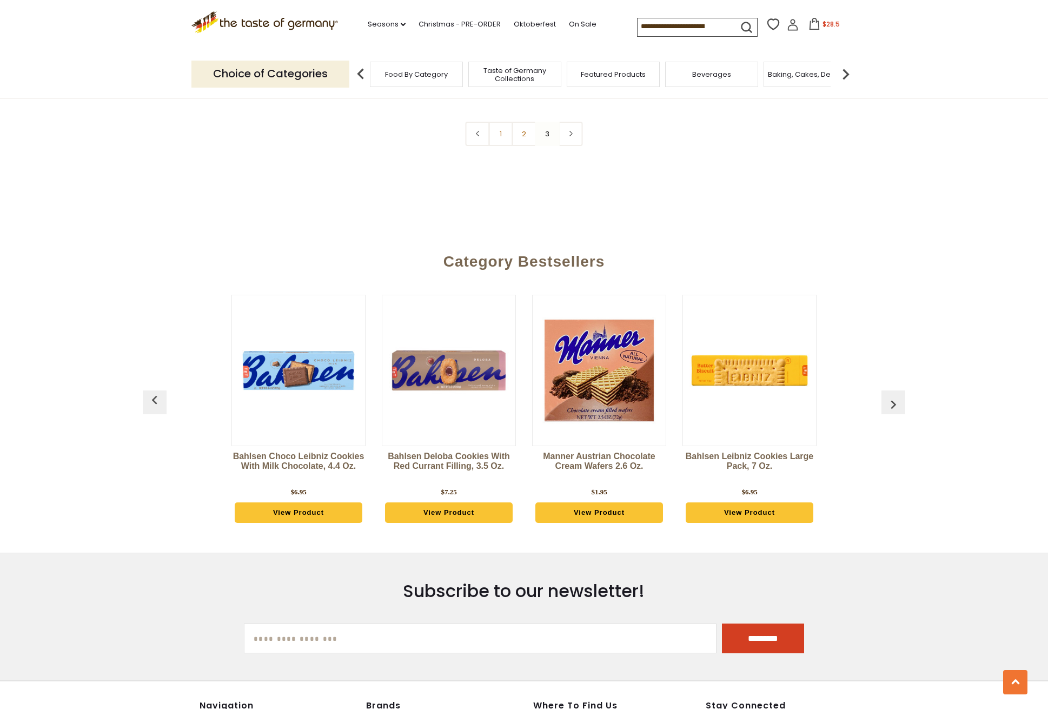
click at [893, 401] on img "button" at bounding box center [892, 404] width 17 height 17
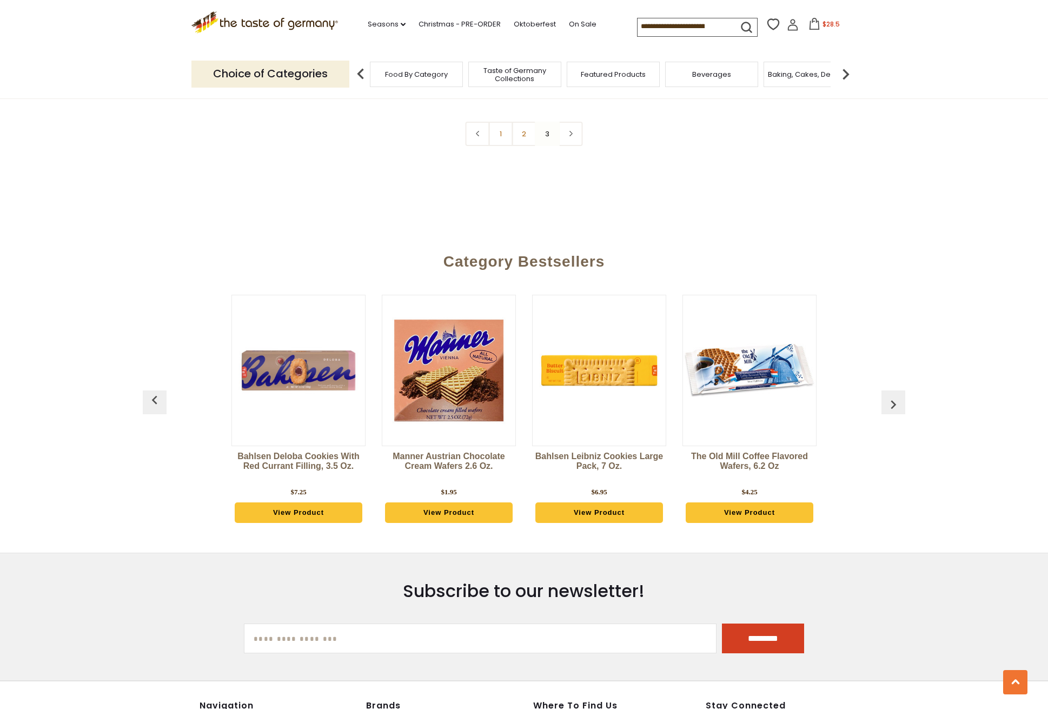
click at [893, 401] on img "button" at bounding box center [892, 404] width 17 height 17
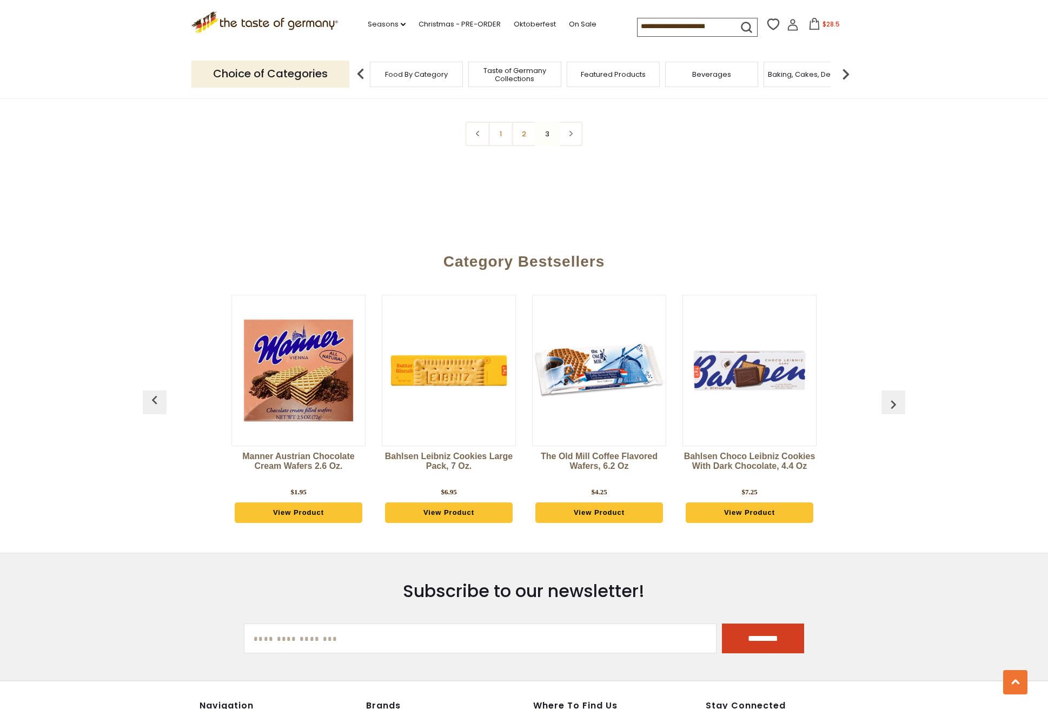
click at [893, 401] on img "button" at bounding box center [892, 404] width 17 height 17
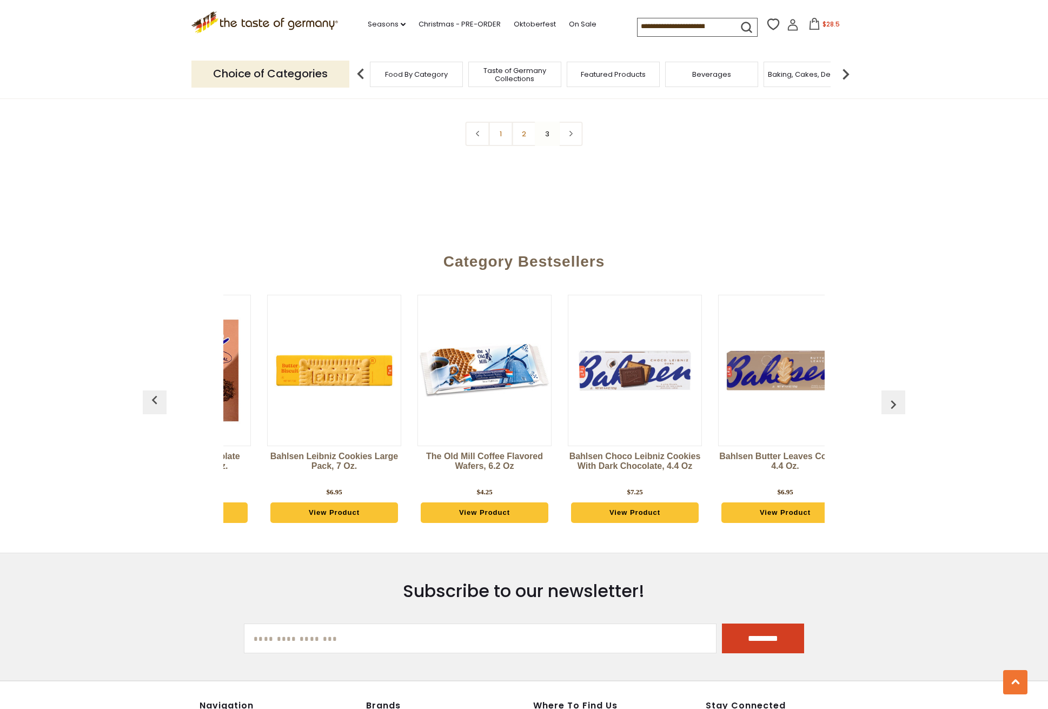
scroll to position [0, 1803]
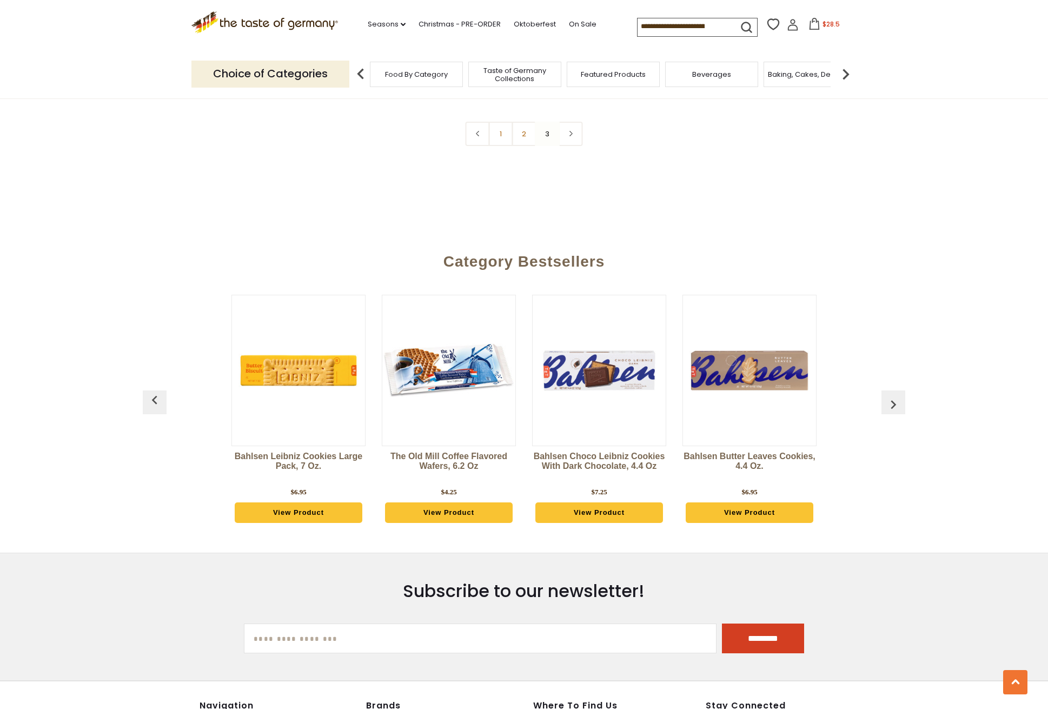
click at [893, 401] on img "button" at bounding box center [892, 404] width 17 height 17
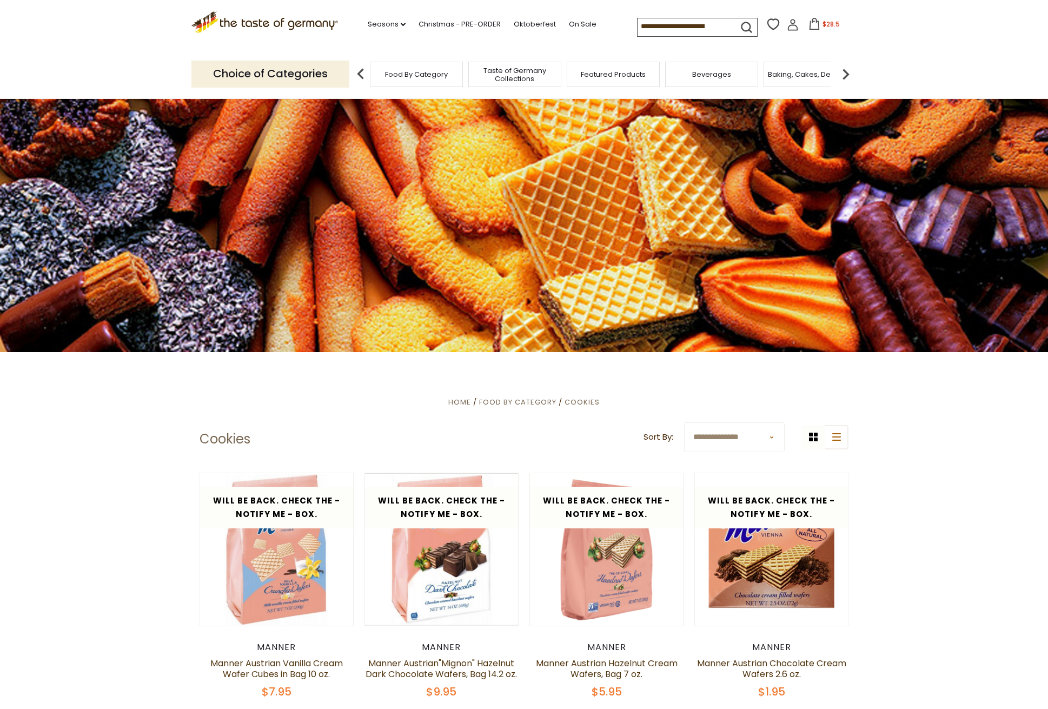
scroll to position [0, 0]
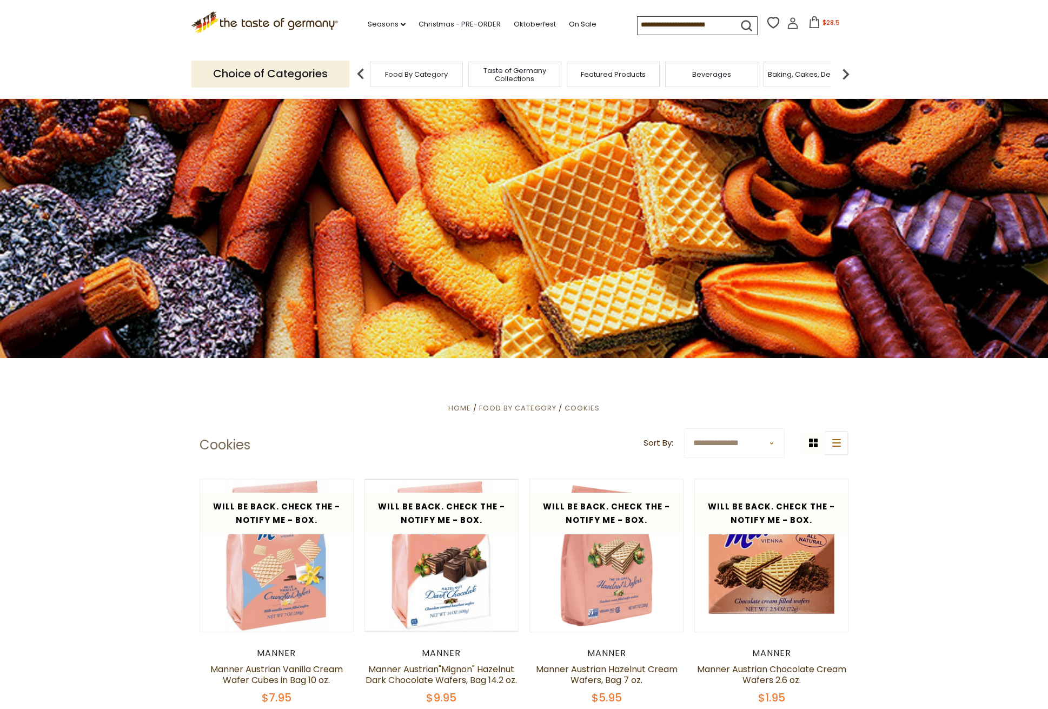
click at [845, 70] on img at bounding box center [846, 74] width 22 height 22
click at [847, 71] on img at bounding box center [846, 74] width 22 height 22
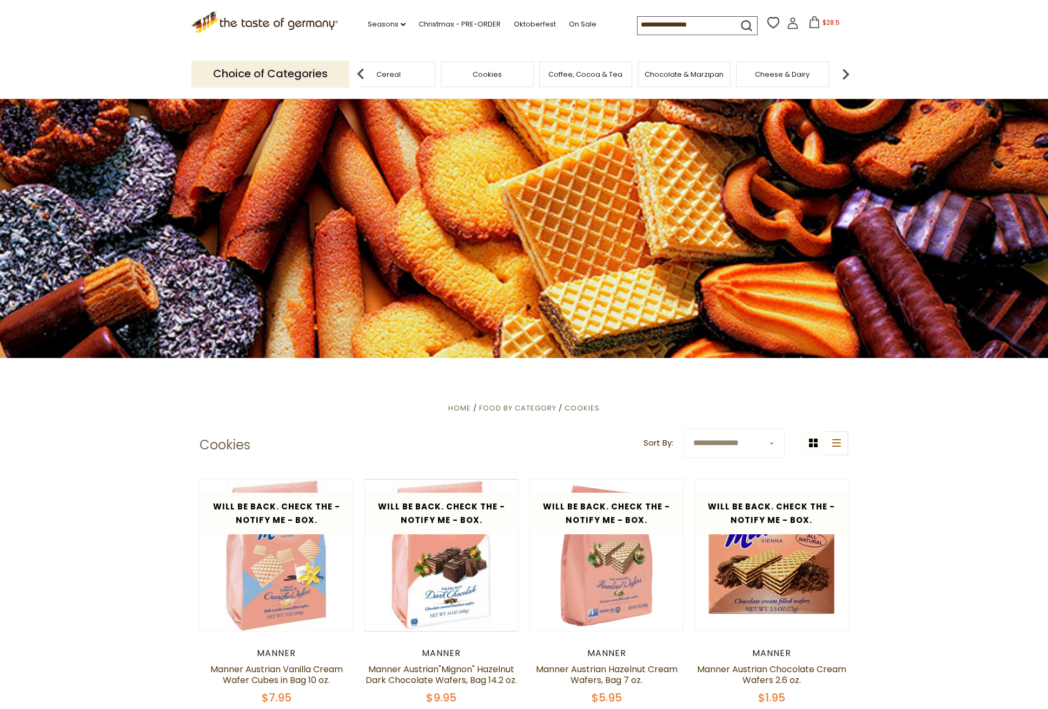
click at [846, 71] on img at bounding box center [846, 74] width 22 height 22
click at [630, 73] on span "Cheese & Dairy" at bounding box center [638, 74] width 55 height 8
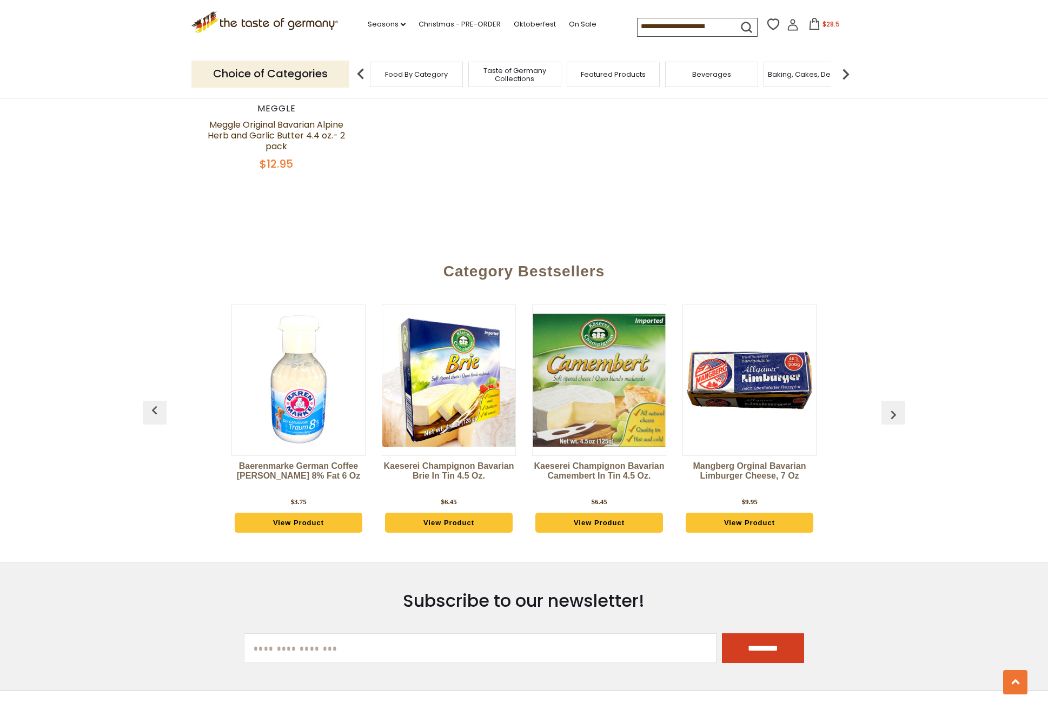
scroll to position [1625, 0]
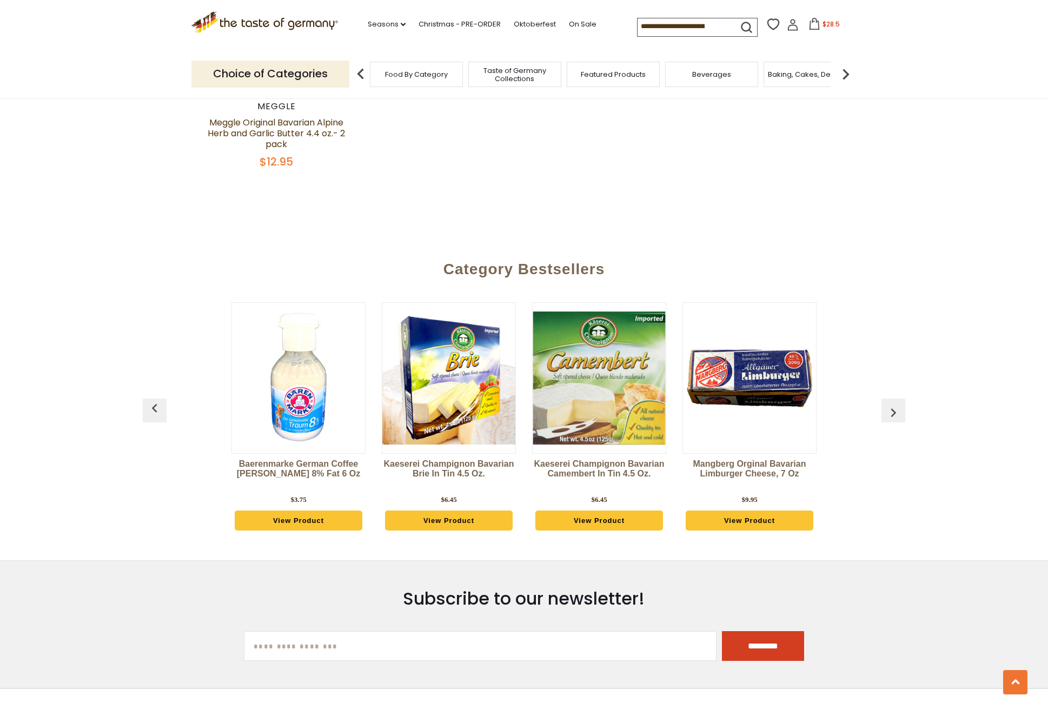
click at [892, 407] on img "button" at bounding box center [892, 412] width 17 height 17
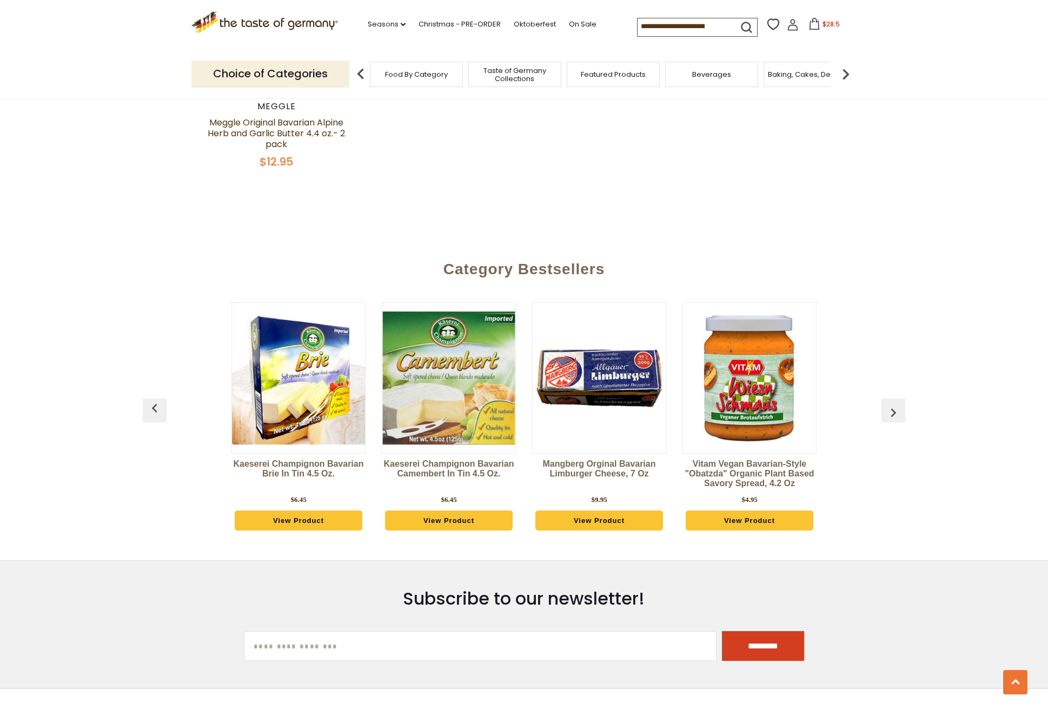
click at [892, 407] on img "button" at bounding box center [892, 412] width 17 height 17
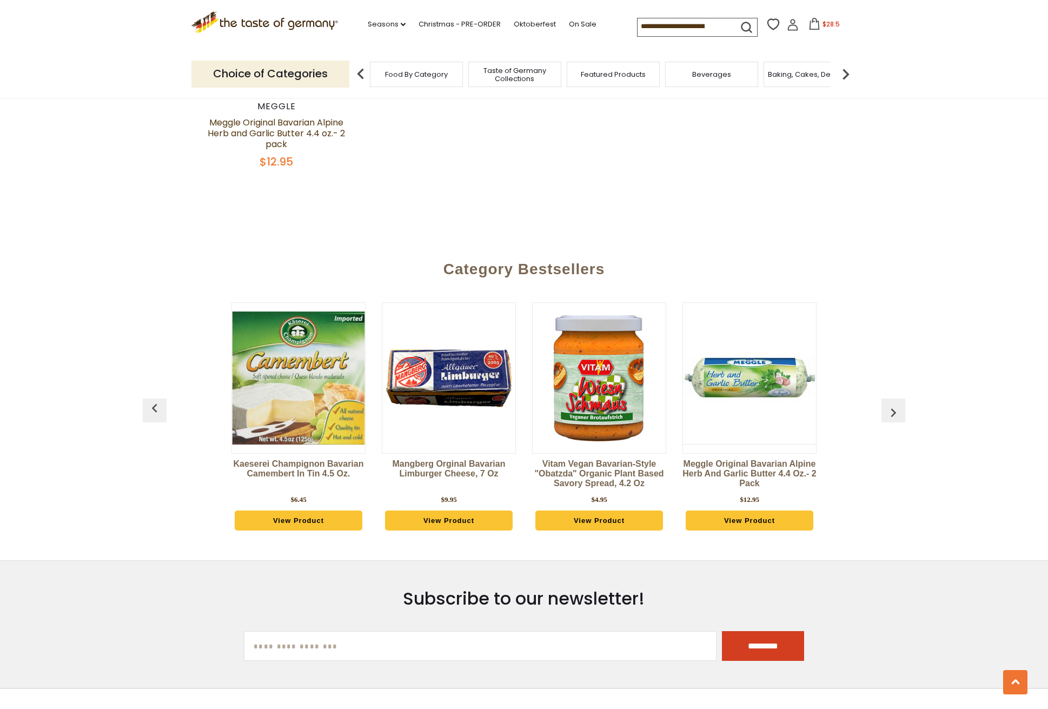
click at [892, 407] on img "button" at bounding box center [892, 412] width 17 height 17
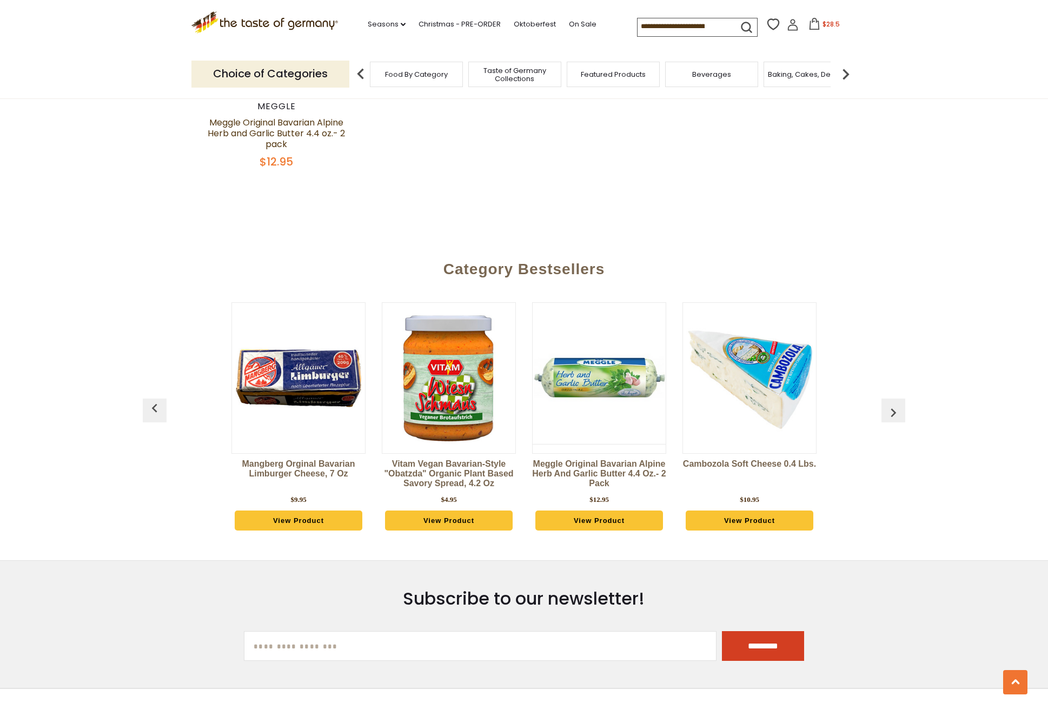
click at [892, 407] on img "button" at bounding box center [892, 412] width 17 height 17
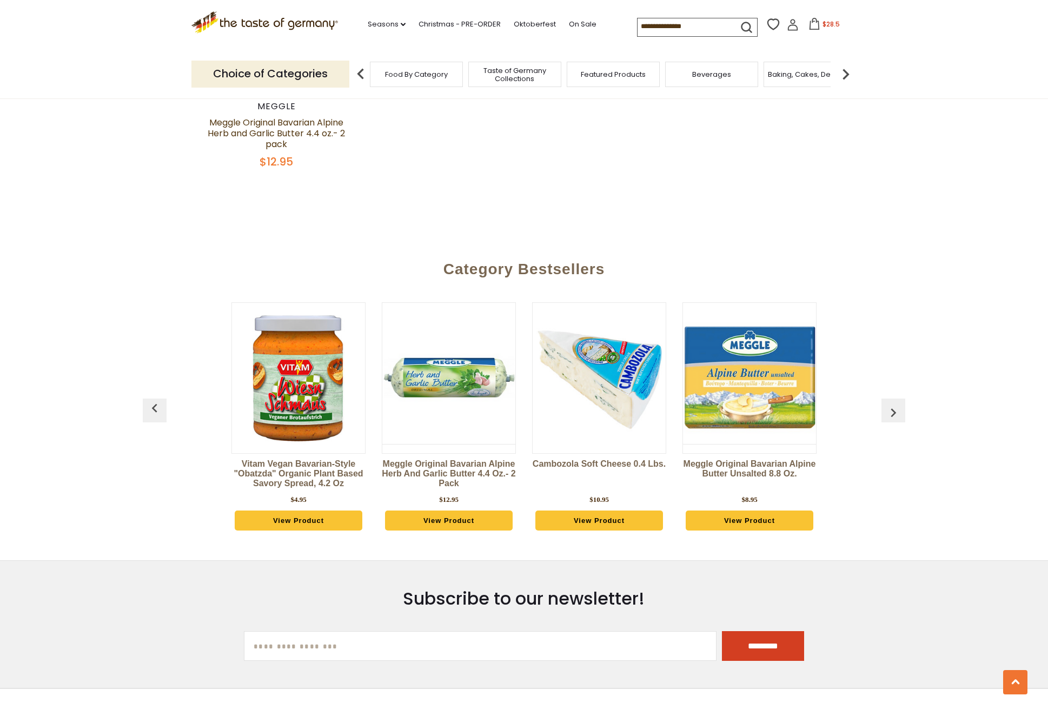
click at [892, 407] on img "button" at bounding box center [892, 412] width 17 height 17
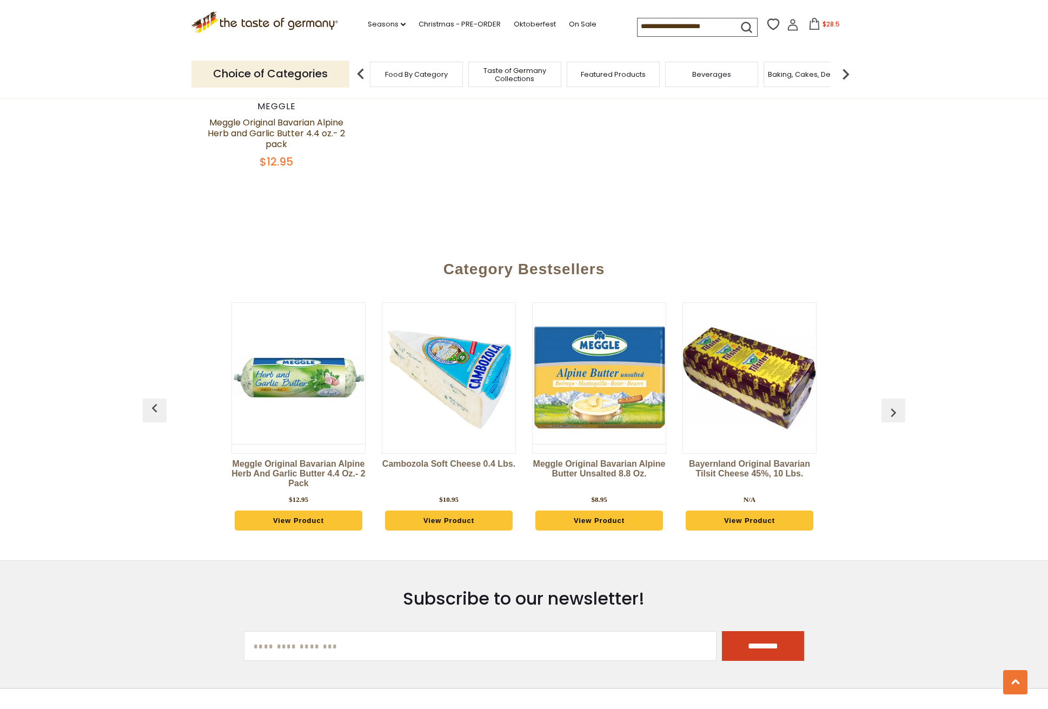
click at [892, 407] on img "button" at bounding box center [892, 412] width 17 height 17
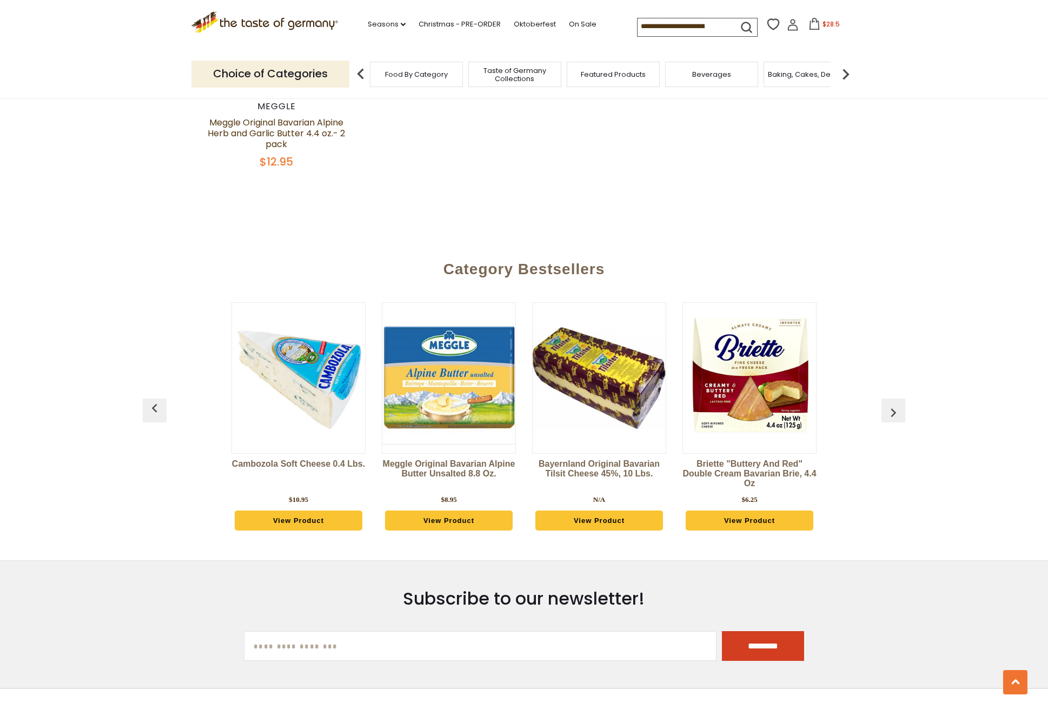
click at [892, 407] on img "button" at bounding box center [892, 412] width 17 height 17
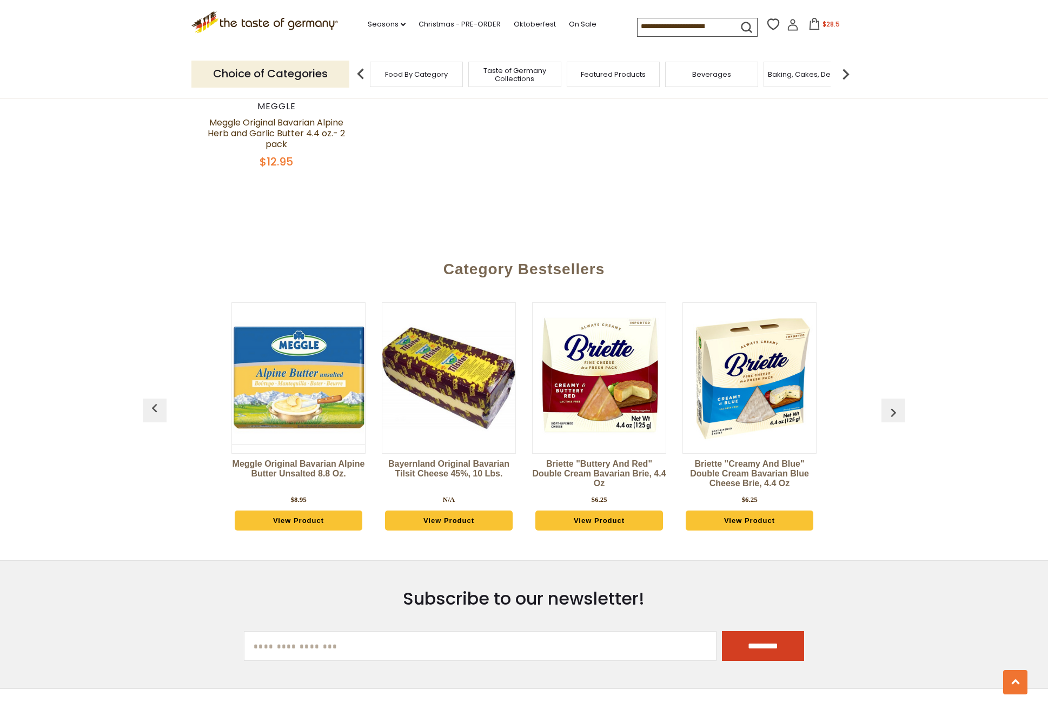
click at [892, 407] on img "button" at bounding box center [892, 412] width 17 height 17
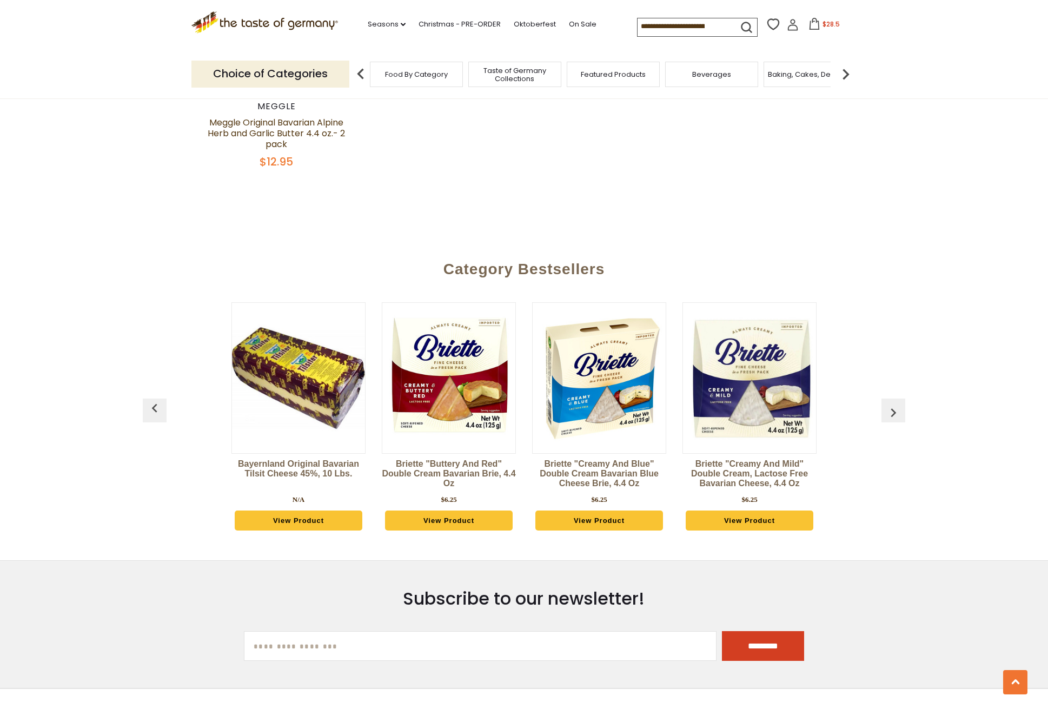
click at [892, 407] on img "button" at bounding box center [892, 412] width 17 height 17
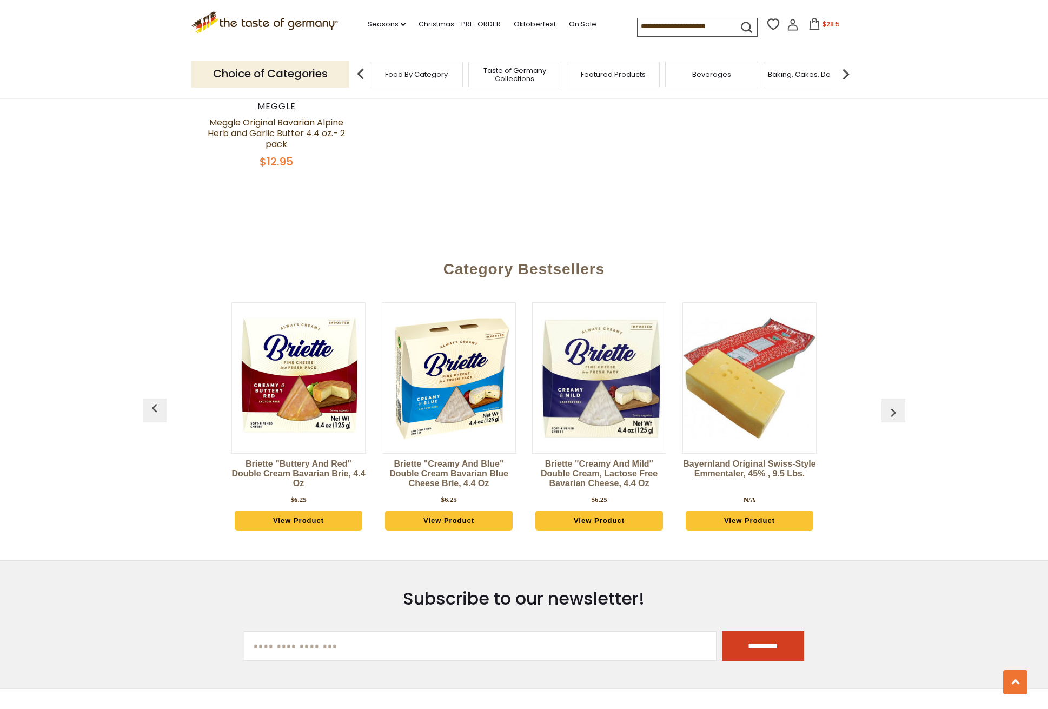
click at [892, 407] on img "button" at bounding box center [892, 412] width 17 height 17
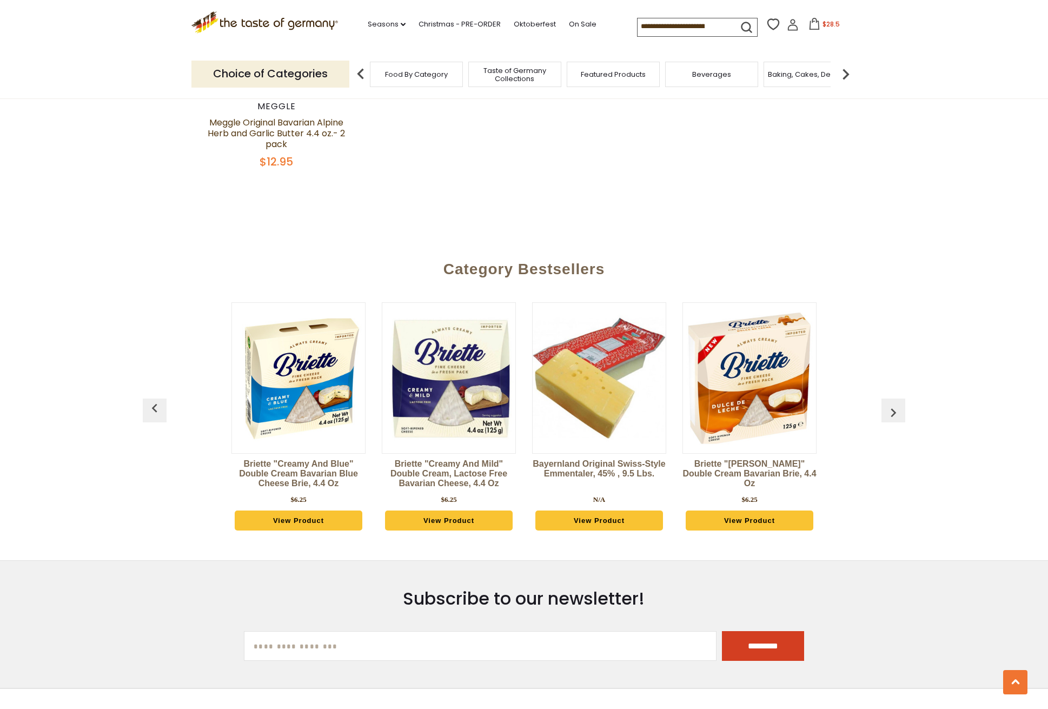
click at [892, 407] on img "button" at bounding box center [892, 412] width 17 height 17
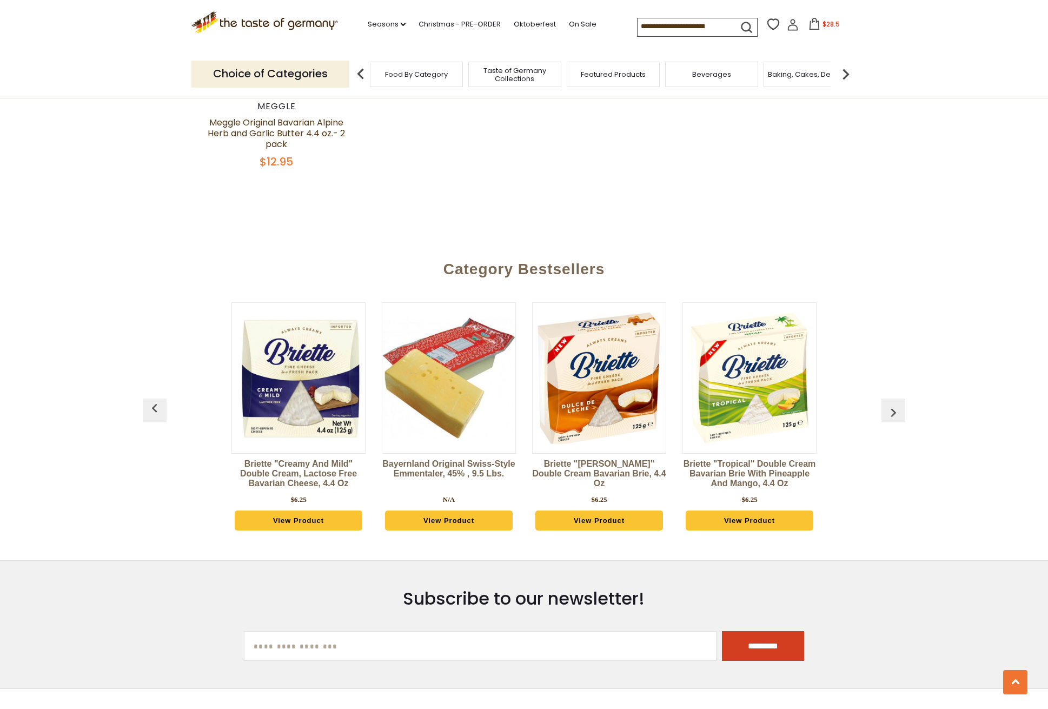
click at [892, 407] on img "button" at bounding box center [892, 412] width 17 height 17
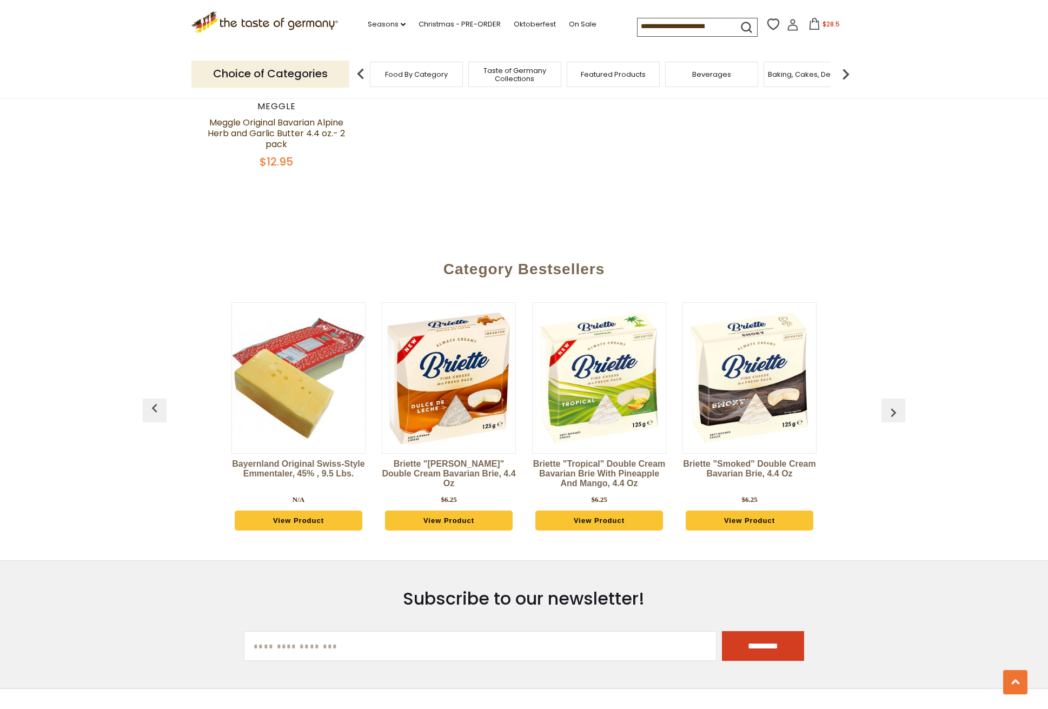
click at [892, 407] on img "button" at bounding box center [892, 412] width 17 height 17
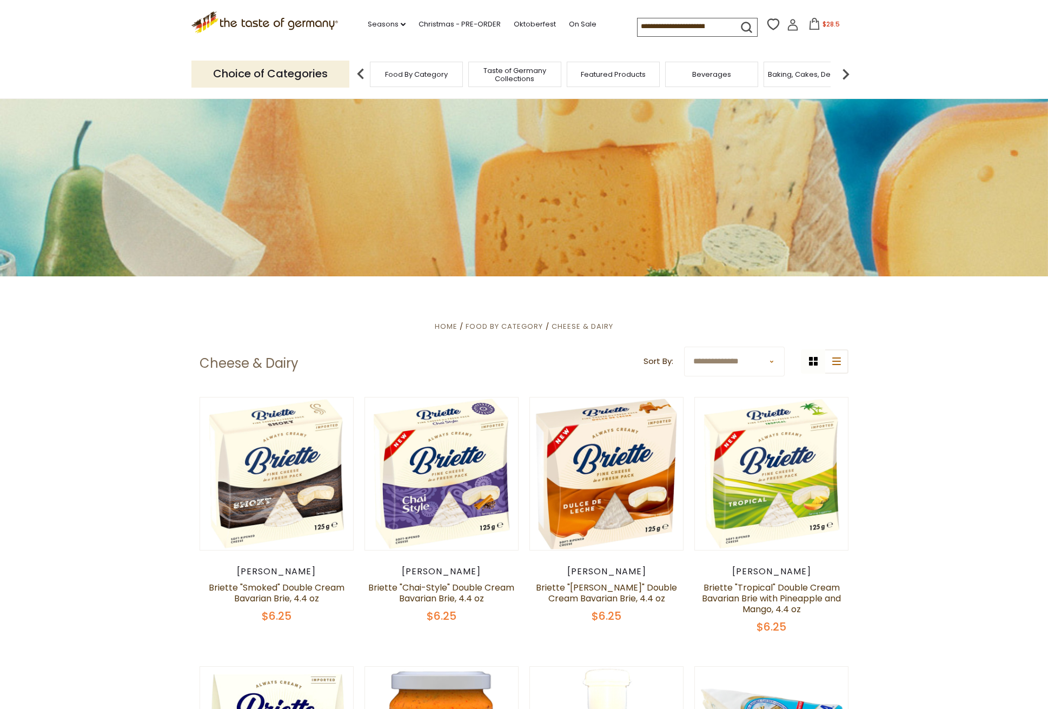
scroll to position [0, 0]
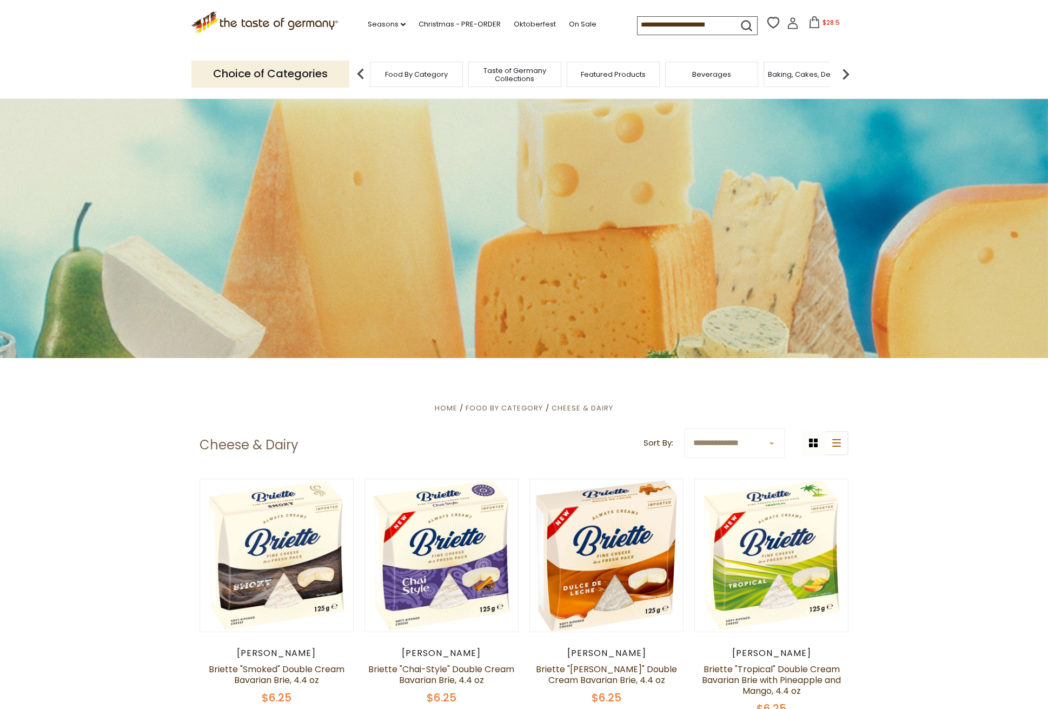
click at [846, 70] on img at bounding box center [846, 74] width 22 height 22
click at [848, 72] on img at bounding box center [846, 74] width 22 height 22
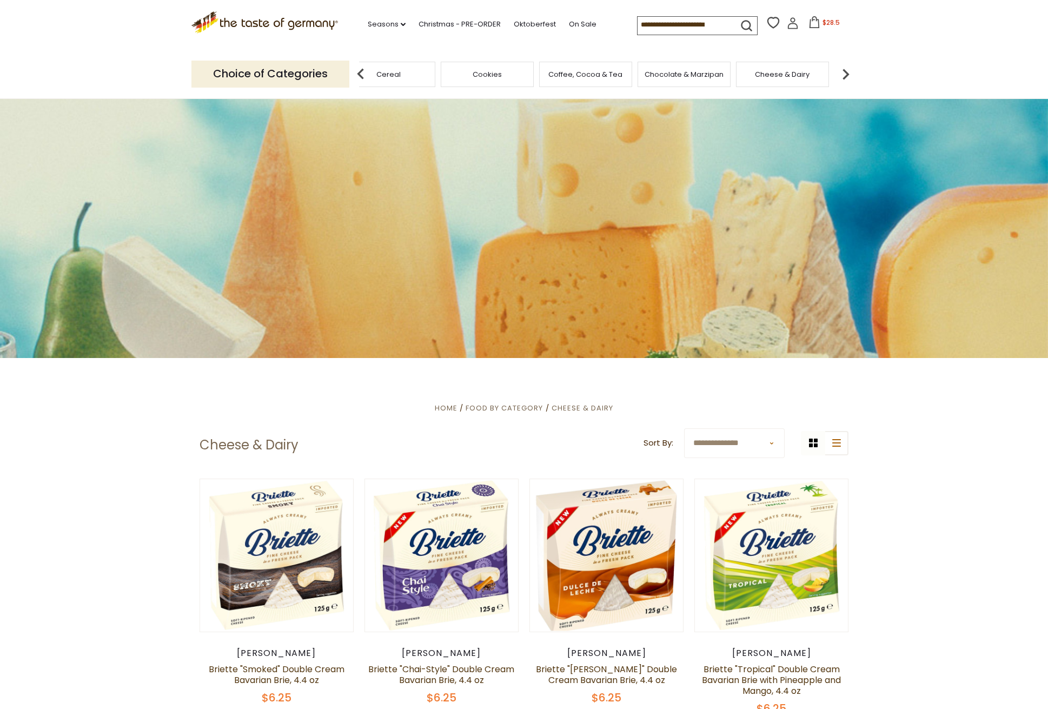
click at [848, 72] on img at bounding box center [846, 74] width 22 height 22
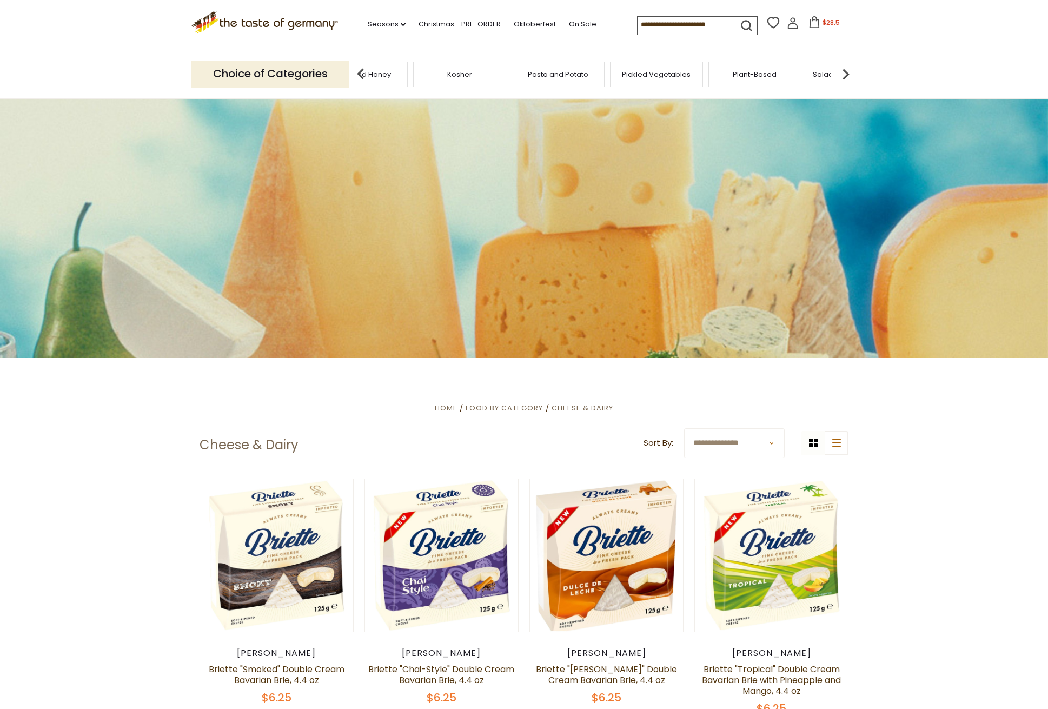
click at [848, 72] on img at bounding box center [846, 74] width 22 height 22
click at [766, 72] on span "Sausages" at bounding box center [763, 74] width 36 height 8
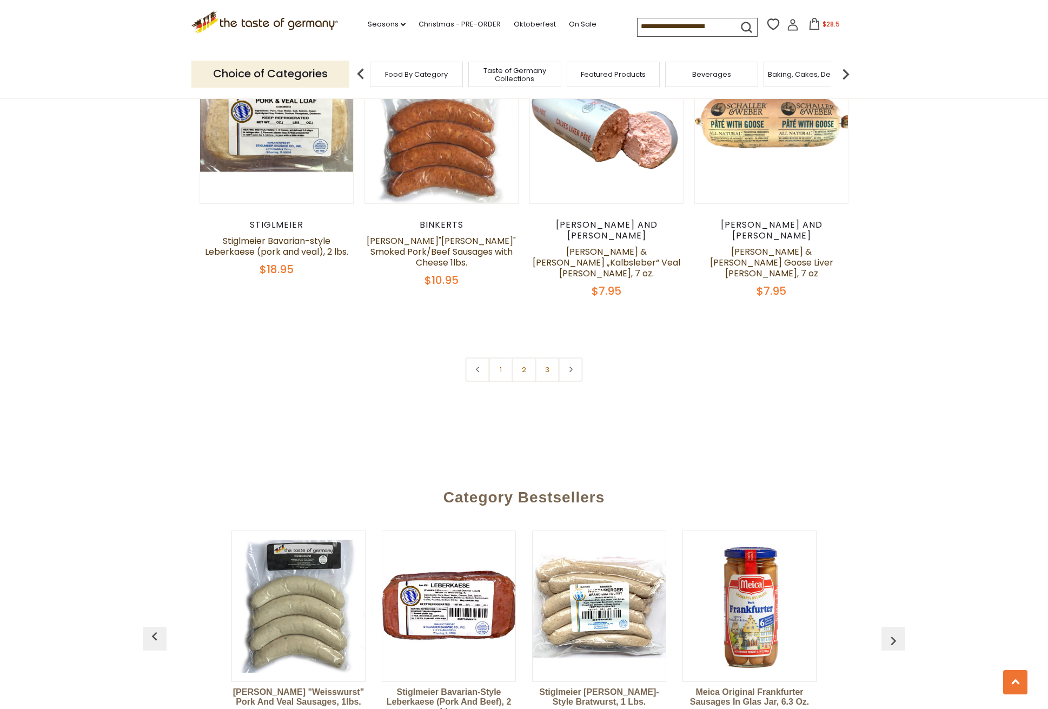
scroll to position [2675, 0]
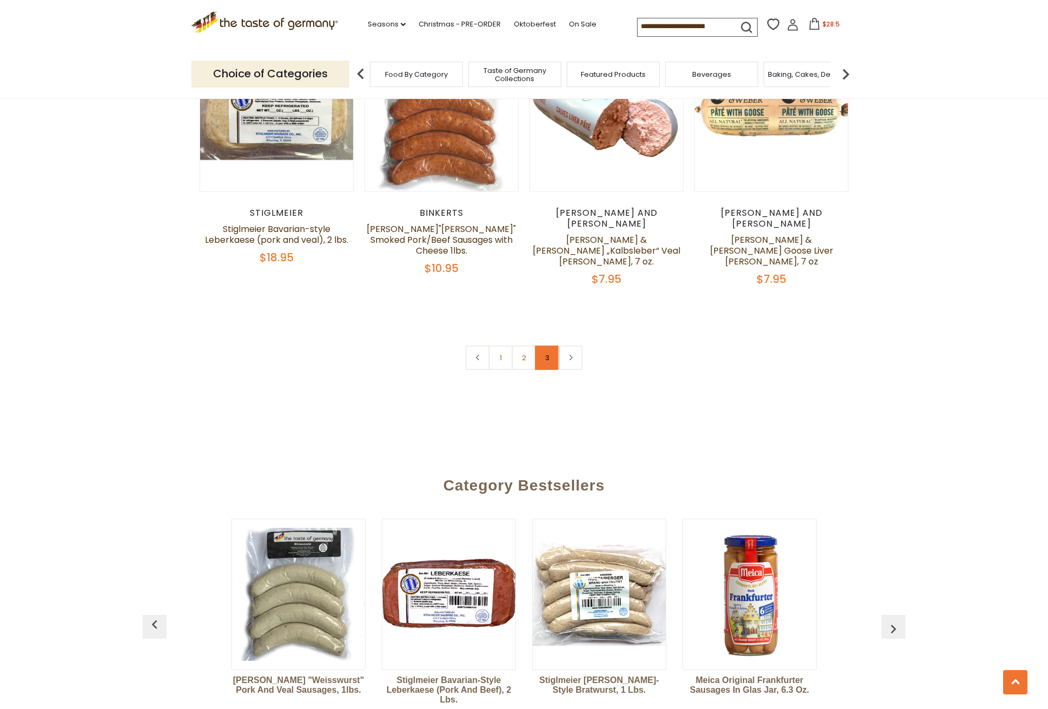
click at [546, 345] on link "3" at bounding box center [547, 357] width 24 height 24
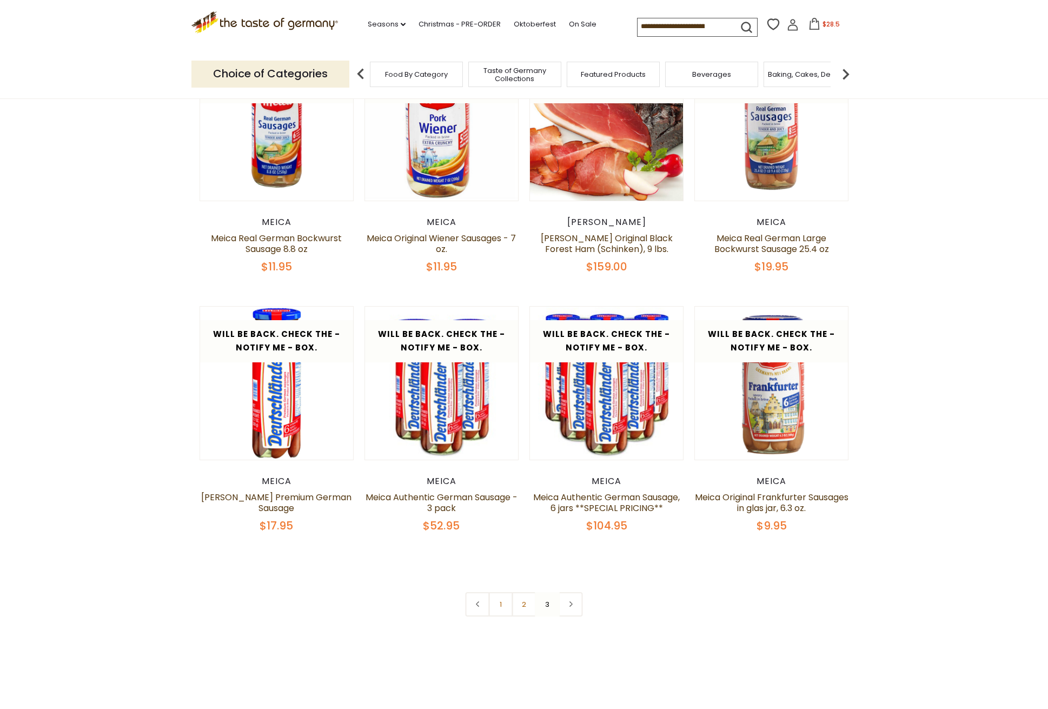
scroll to position [428, 0]
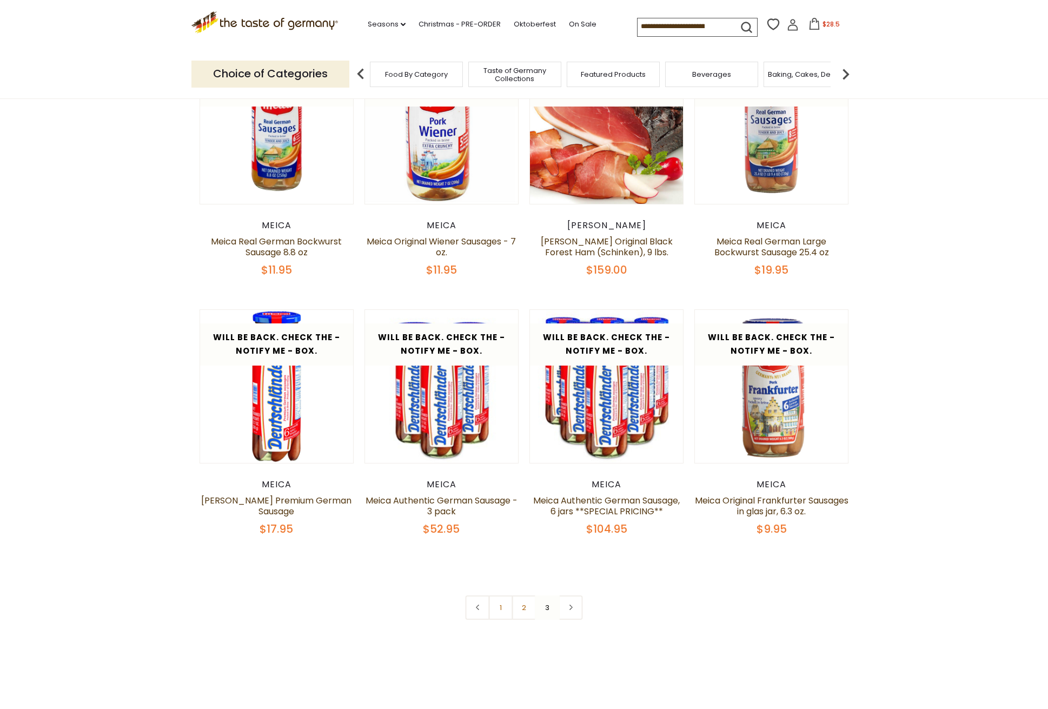
click at [839, 514] on h5 "Meica Original Frankfurter Sausages in glas jar, 6.3 oz." at bounding box center [771, 506] width 154 height 22
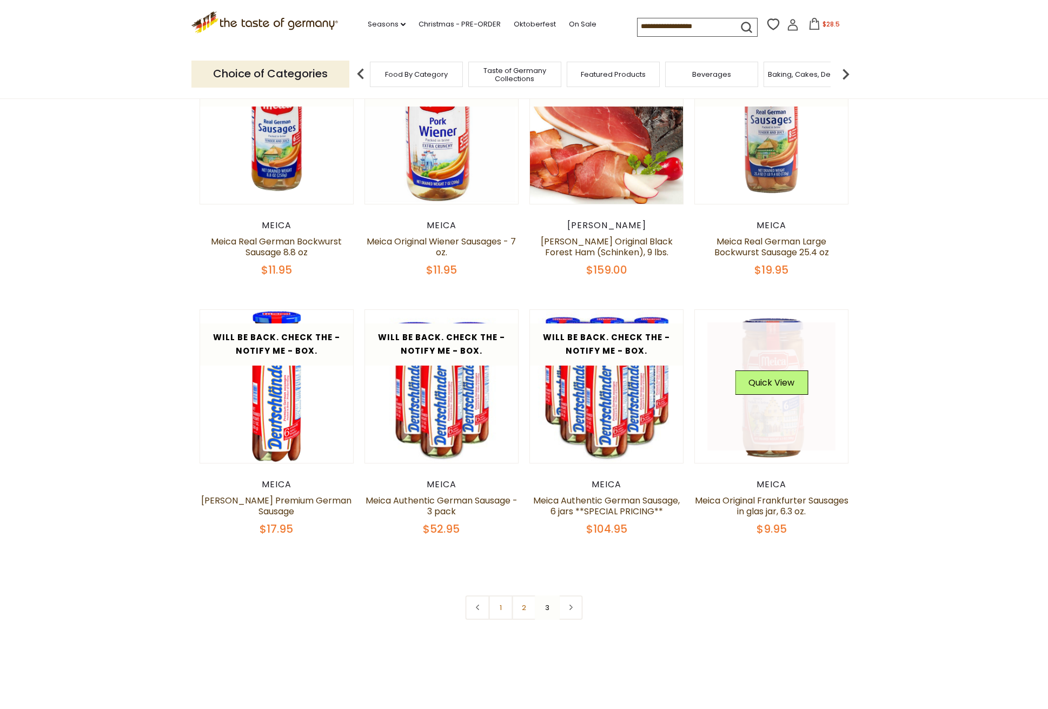
click at [772, 412] on link at bounding box center [771, 386] width 129 height 129
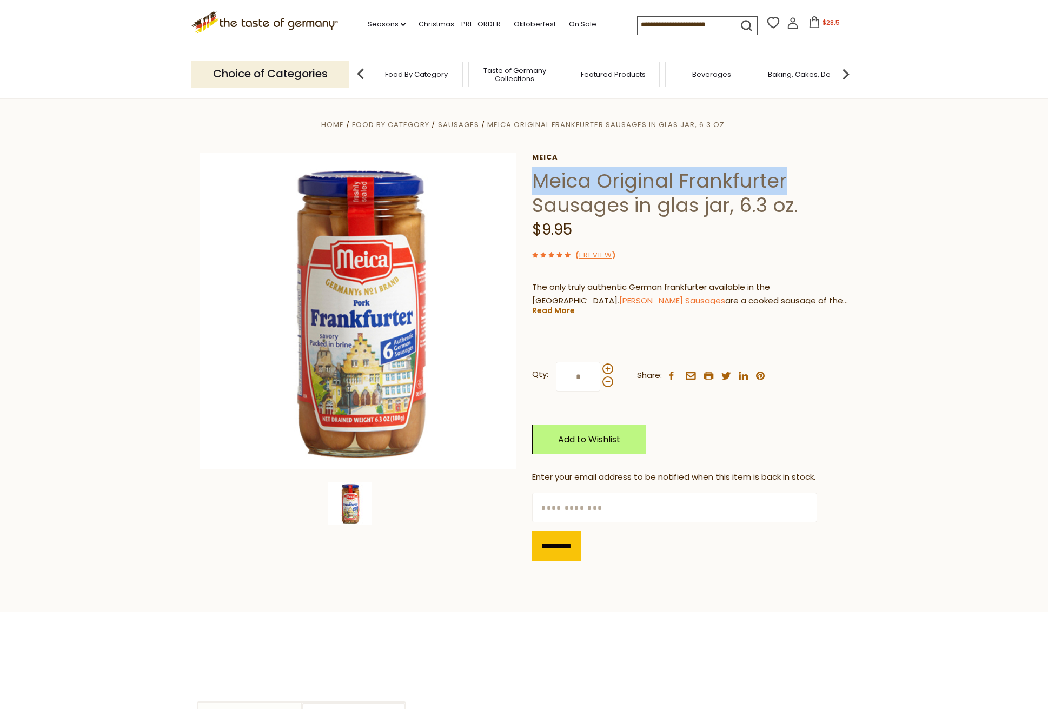
drag, startPoint x: 535, startPoint y: 179, endPoint x: 783, endPoint y: 182, distance: 248.7
click at [783, 182] on h1 "Meica Original Frankfurter Sausages in glas jar, 6.3 oz." at bounding box center [690, 193] width 316 height 49
